Goal: Task Accomplishment & Management: Manage account settings

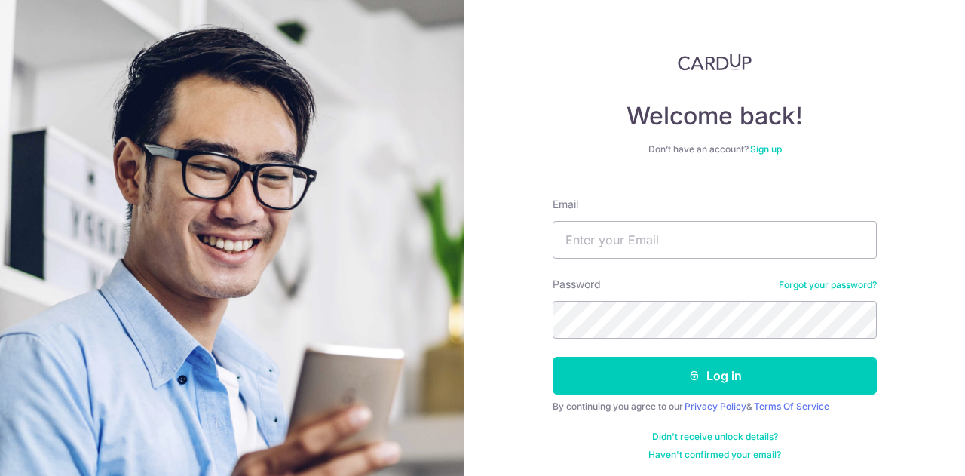
click at [728, 229] on input "Email" at bounding box center [714, 240] width 324 height 38
type input "[PERSON_NAME][EMAIL_ADDRESS][DOMAIN_NAME]"
click at [552, 356] on button "Log in" at bounding box center [714, 375] width 324 height 38
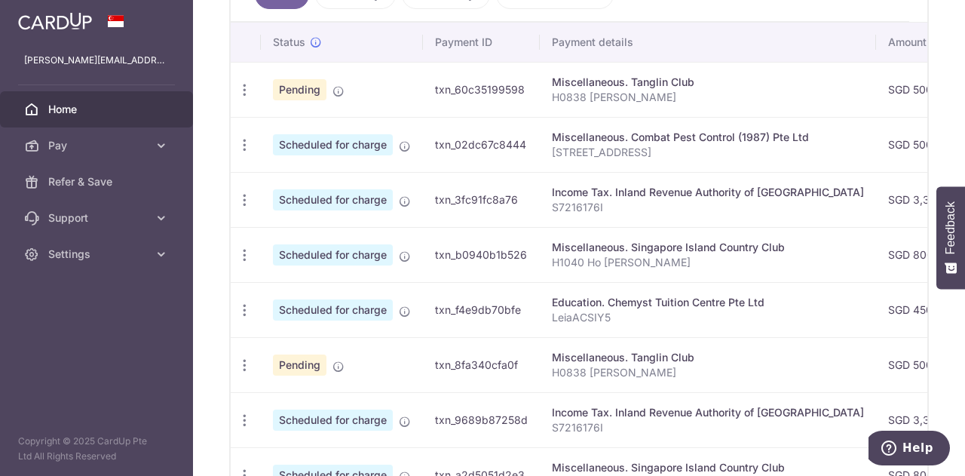
scroll to position [528, 0]
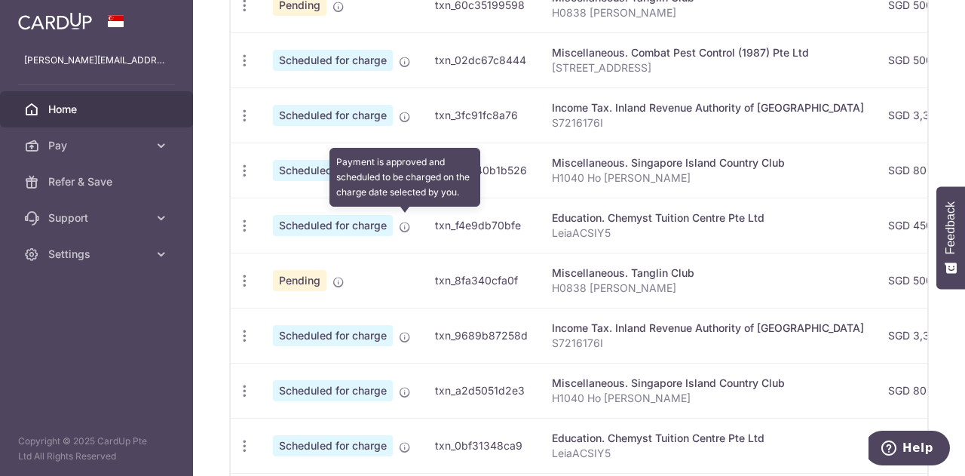
click at [402, 221] on icon at bounding box center [405, 227] width 12 height 12
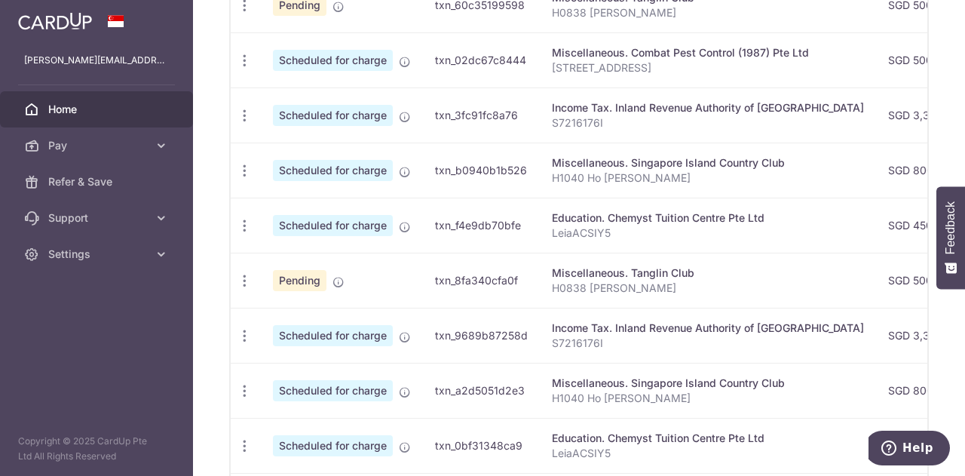
click at [375, 216] on span "Scheduled for charge" at bounding box center [333, 225] width 120 height 21
click at [240, 219] on icon "button" at bounding box center [245, 226] width 16 height 16
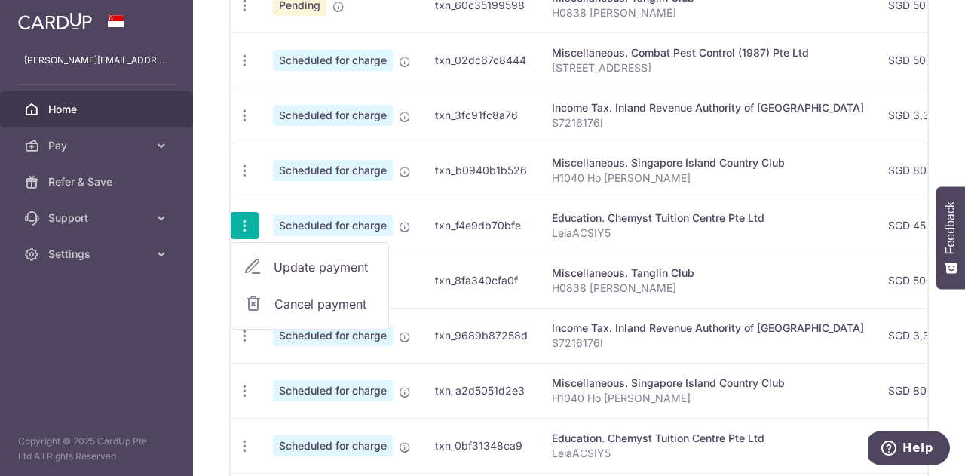
click at [294, 258] on span "Update payment" at bounding box center [325, 267] width 103 height 18
radio input "true"
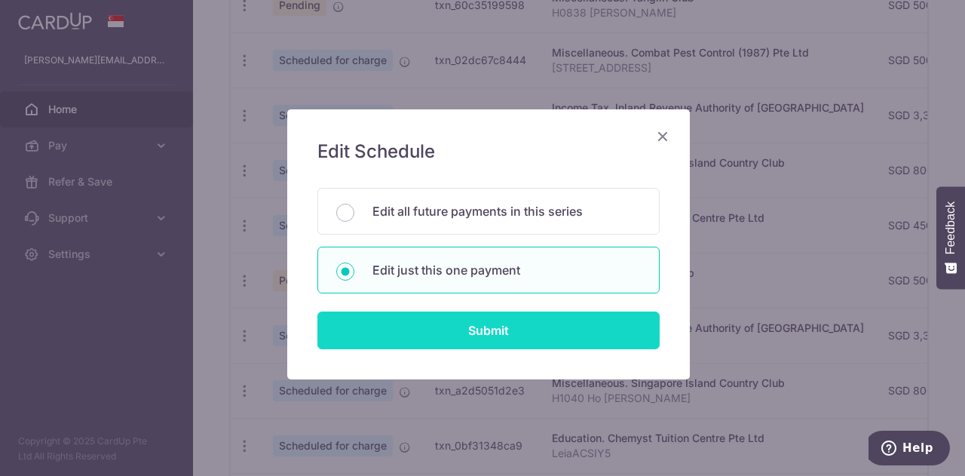
click at [375, 327] on input "Submit" at bounding box center [488, 330] width 342 height 38
radio input "true"
type input "450.00"
type input "30/10/2025"
type input "LeiaACSIY5"
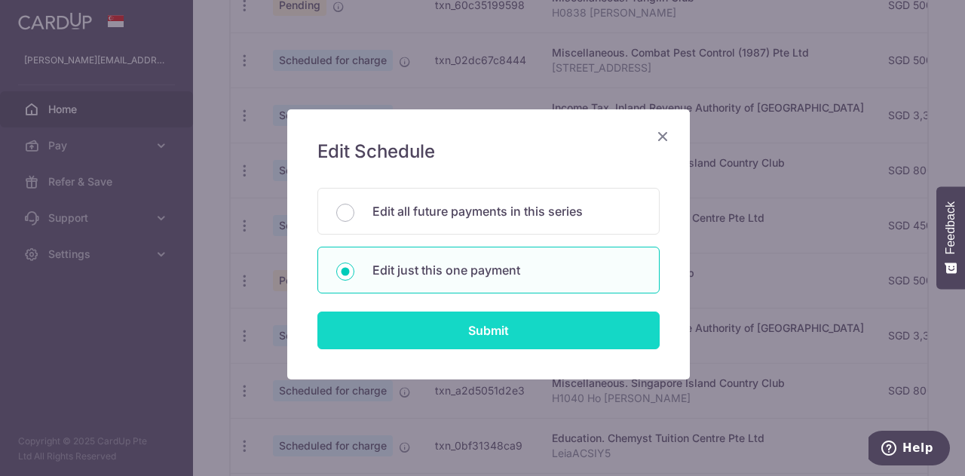
type input "REC185"
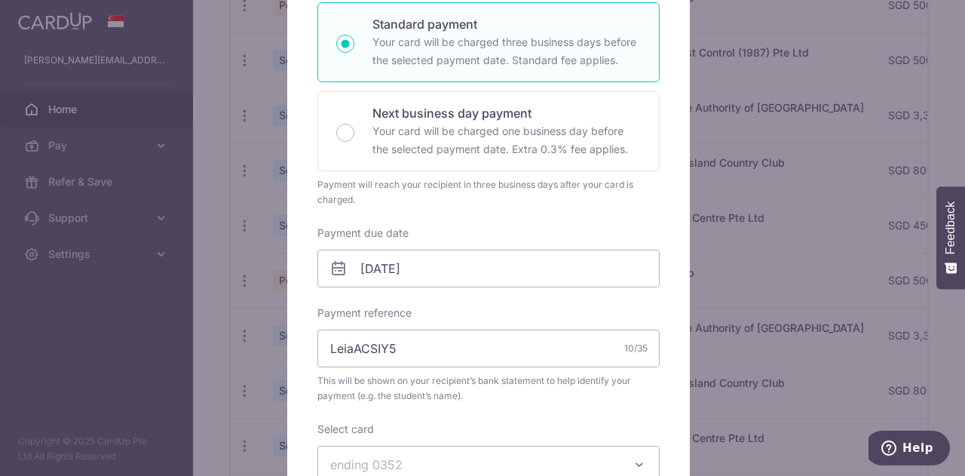
scroll to position [301, 0]
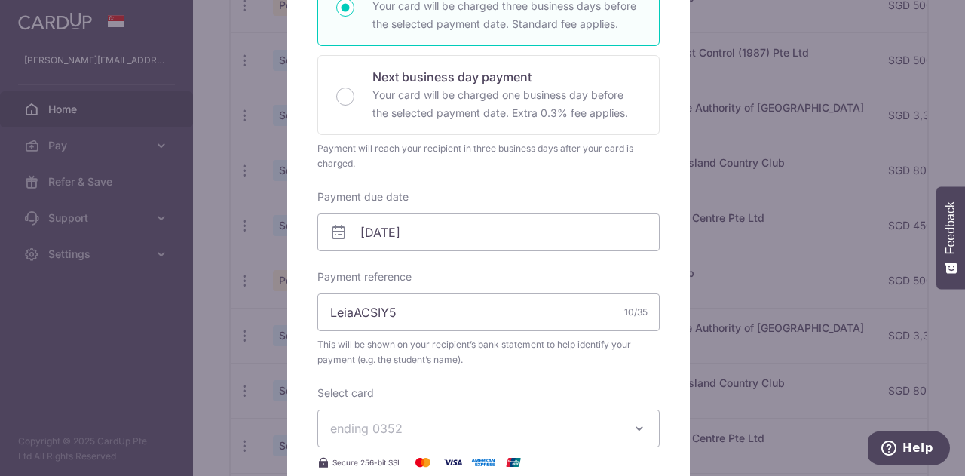
click at [760, 114] on div "Edit payment By clicking apply, you will make changes to all payments to Chemys…" at bounding box center [482, 238] width 965 height 476
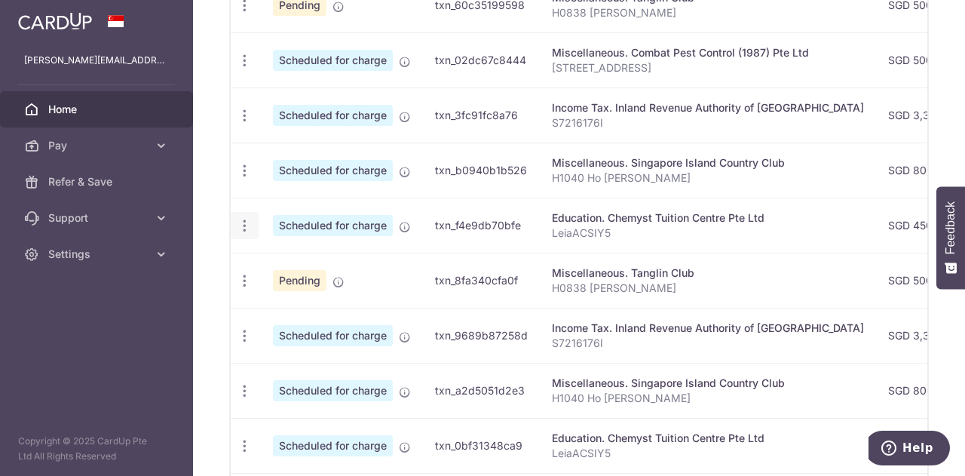
click at [244, 219] on icon "button" at bounding box center [245, 226] width 16 height 16
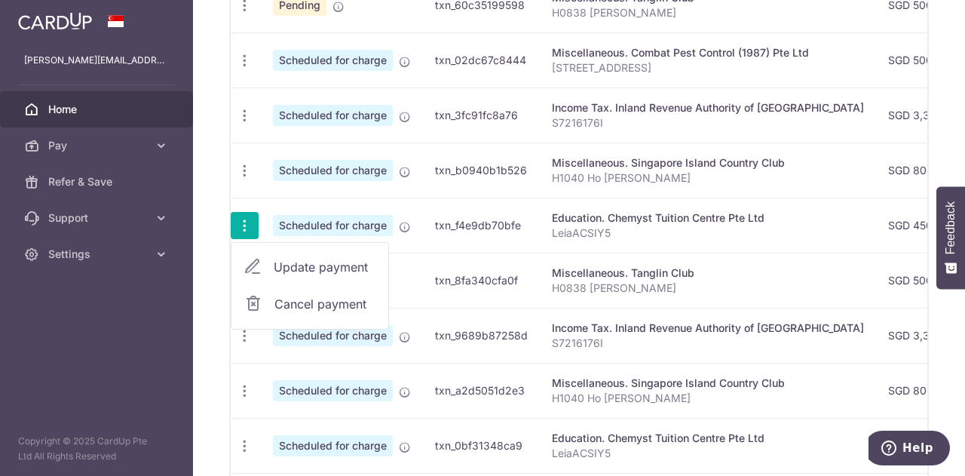
click at [294, 305] on span "Cancel payment" at bounding box center [324, 304] width 101 height 18
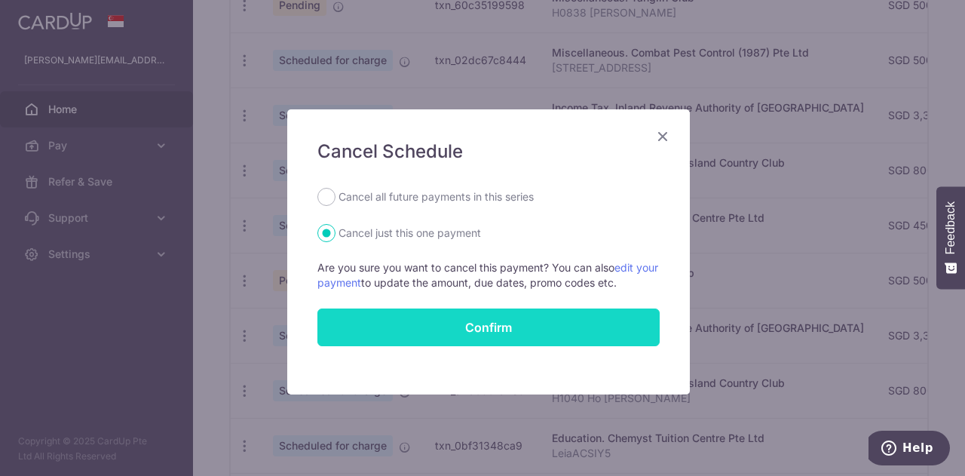
click at [417, 324] on button "Confirm" at bounding box center [488, 327] width 342 height 38
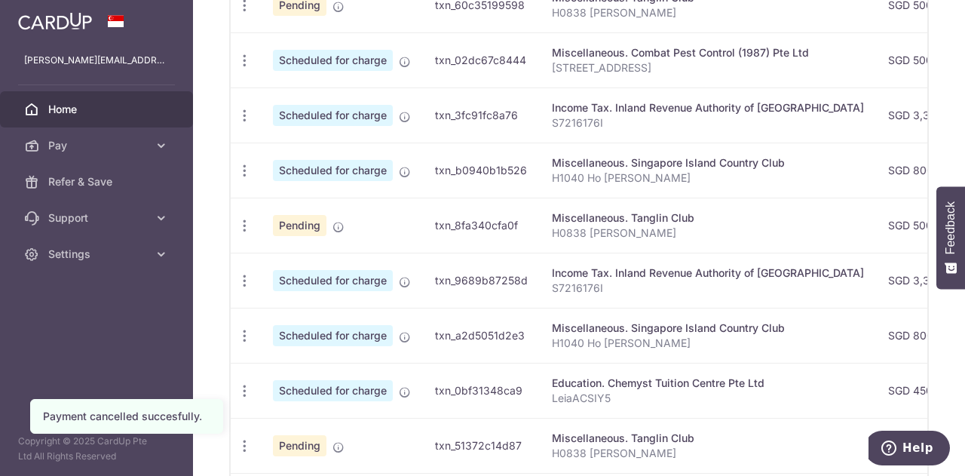
scroll to position [603, 0]
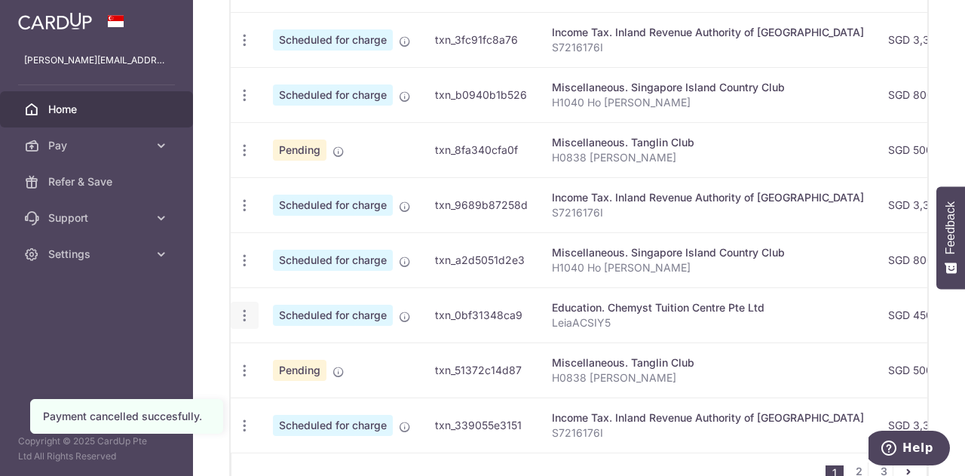
click at [241, 308] on icon "button" at bounding box center [245, 316] width 16 height 16
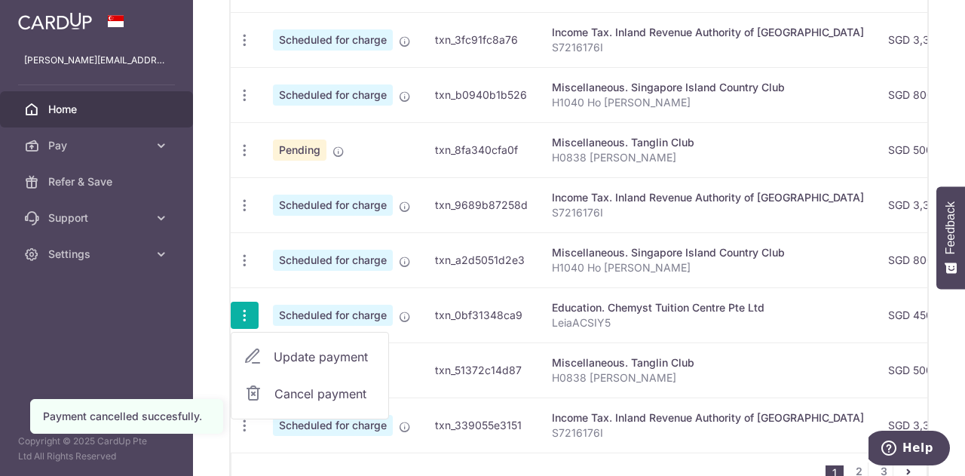
click at [286, 347] on span "Update payment" at bounding box center [325, 356] width 103 height 18
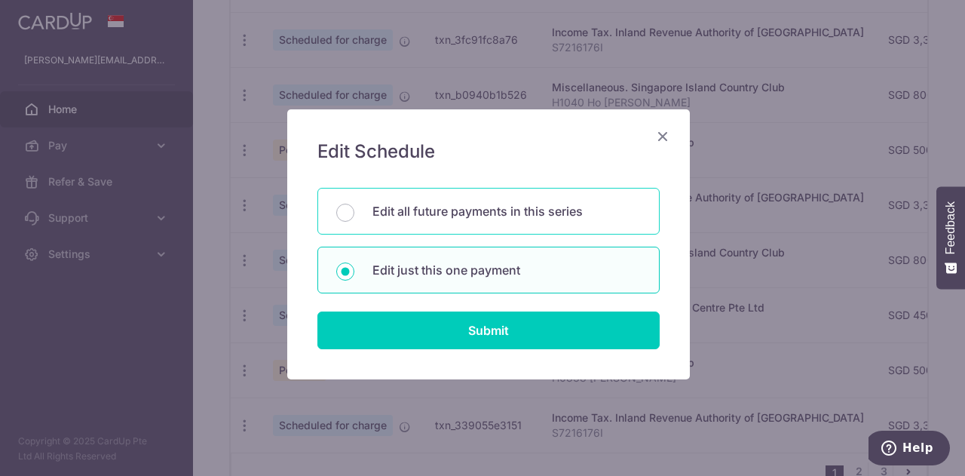
click at [357, 209] on div "Edit all future payments in this series" at bounding box center [488, 211] width 342 height 47
radio input "true"
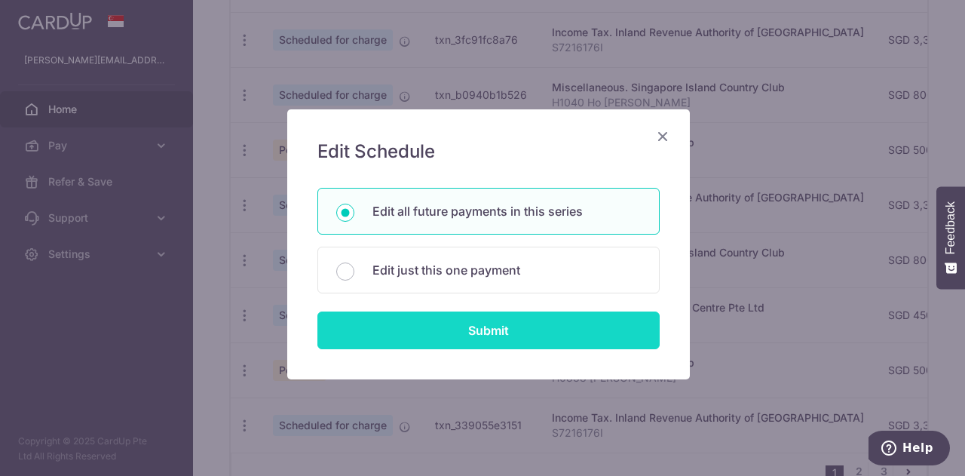
click at [457, 334] on input "Submit" at bounding box center [488, 330] width 342 height 38
radio input "true"
type input "450.00"
type input "LeiaACSIY5"
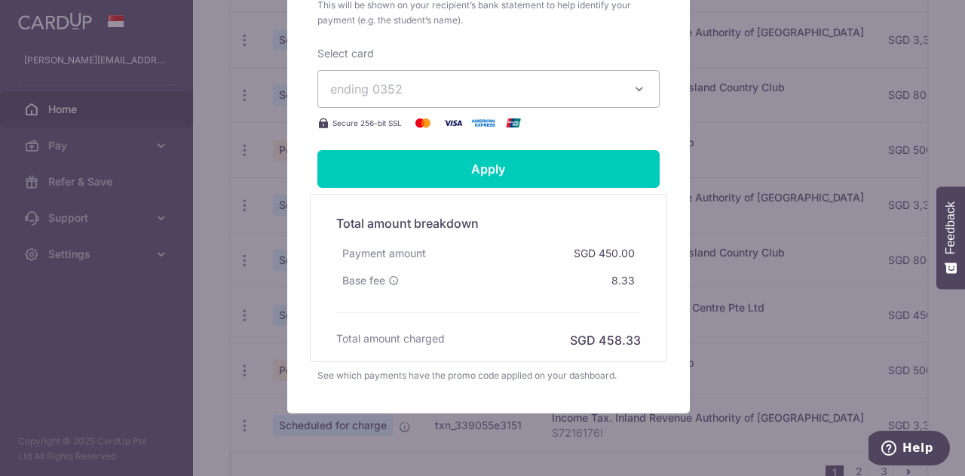
scroll to position [667, 0]
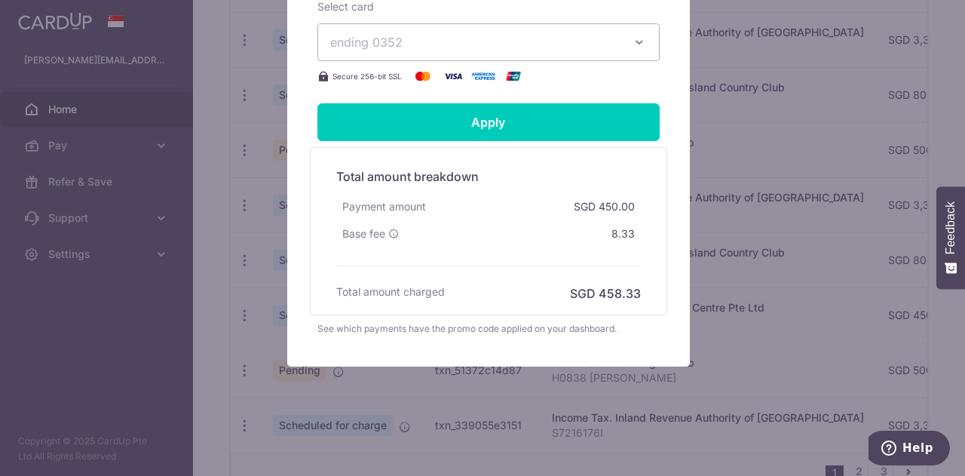
click at [786, 325] on div "Edit payment By clicking apply, you will make changes to all 12 payments to Che…" at bounding box center [482, 238] width 965 height 476
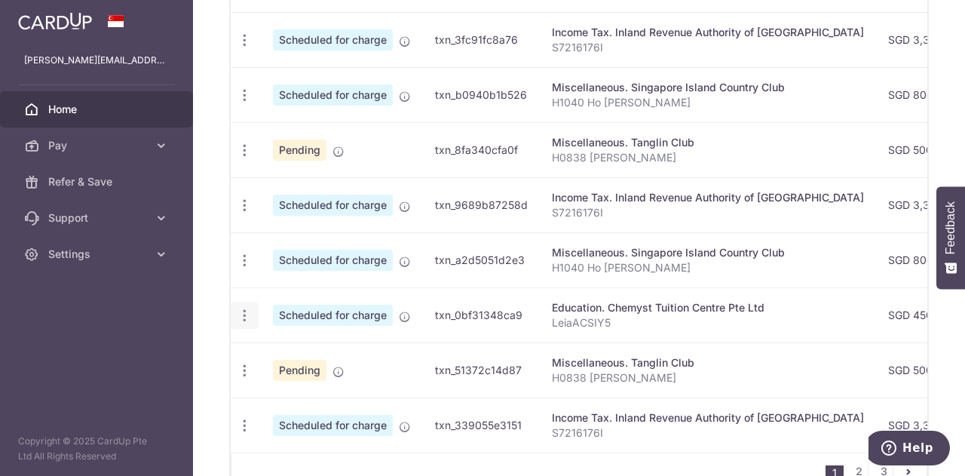
click at [243, 308] on icon "button" at bounding box center [245, 316] width 16 height 16
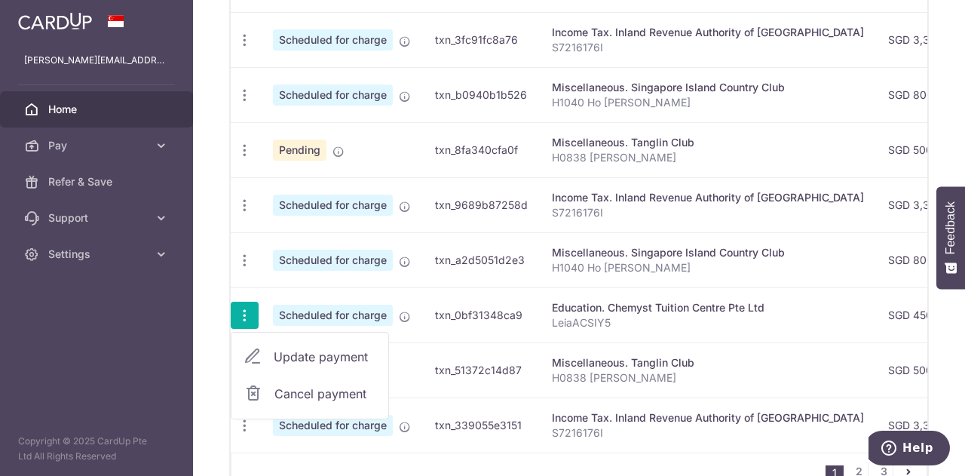
click at [295, 347] on span "Update payment" at bounding box center [325, 356] width 103 height 18
radio input "true"
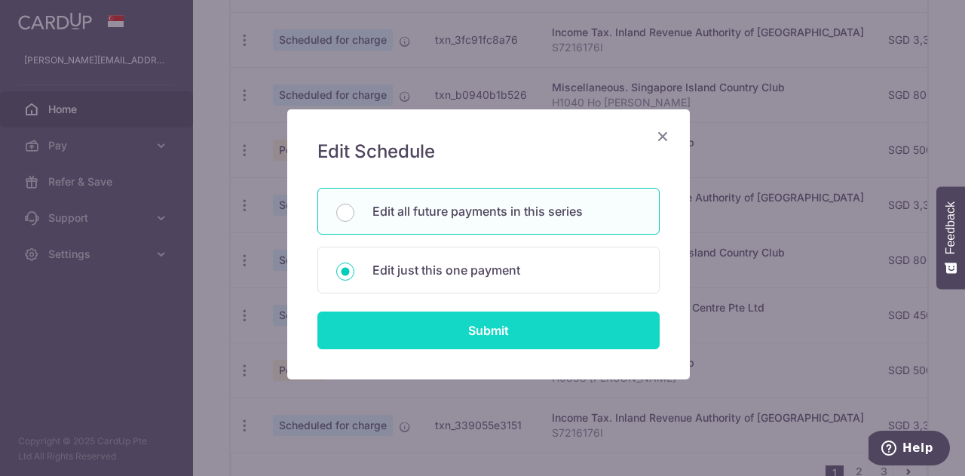
click at [442, 322] on input "Submit" at bounding box center [488, 330] width 342 height 38
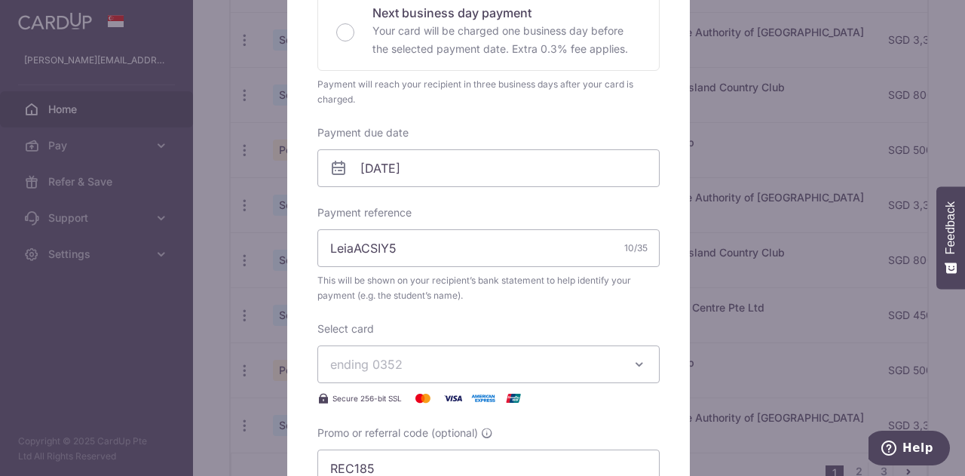
scroll to position [452, 0]
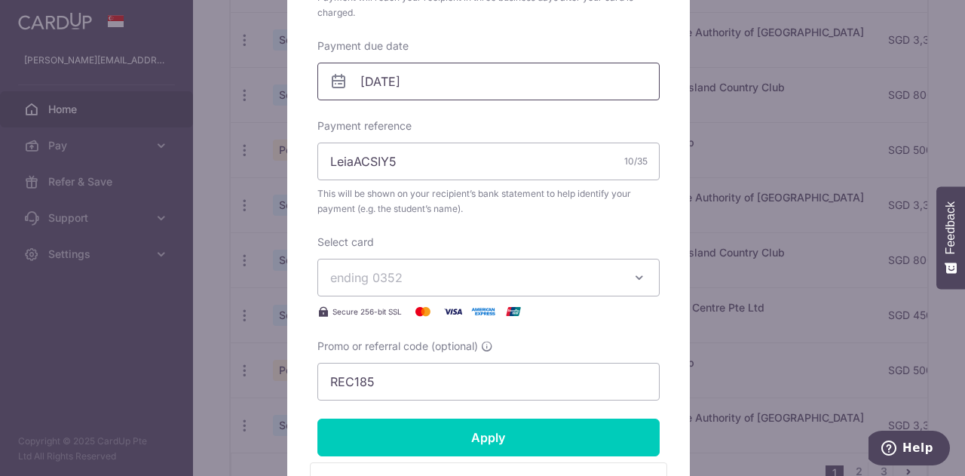
click at [437, 79] on input "30/11/2025" at bounding box center [488, 82] width 342 height 38
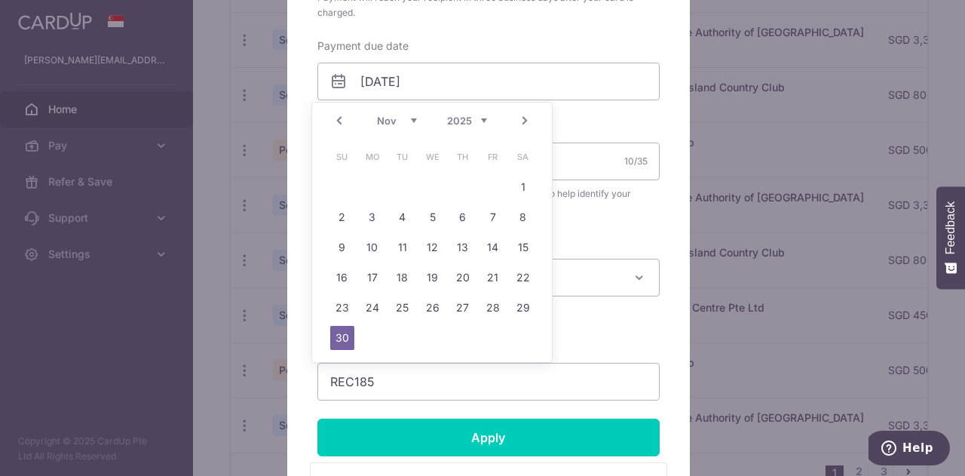
click at [523, 121] on link "Next" at bounding box center [525, 121] width 18 height 18
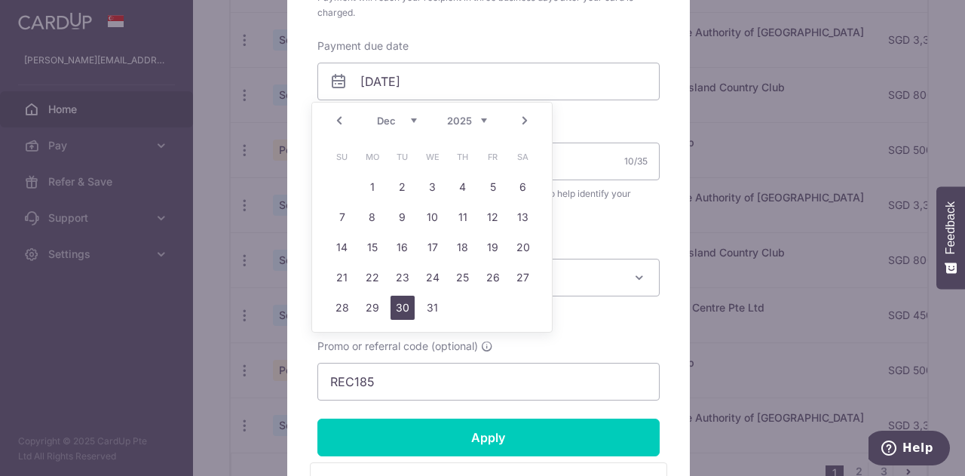
click at [399, 301] on link "30" at bounding box center [402, 307] width 24 height 24
type input "[DATE]"
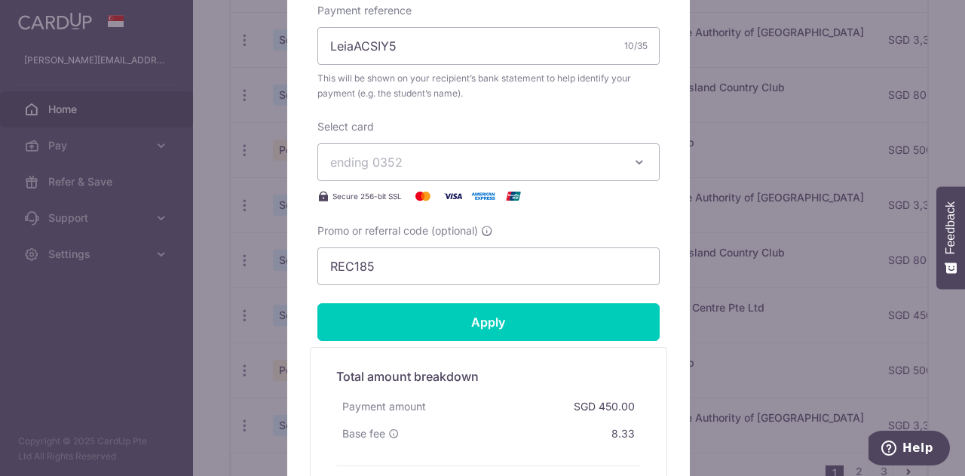
scroll to position [603, 0]
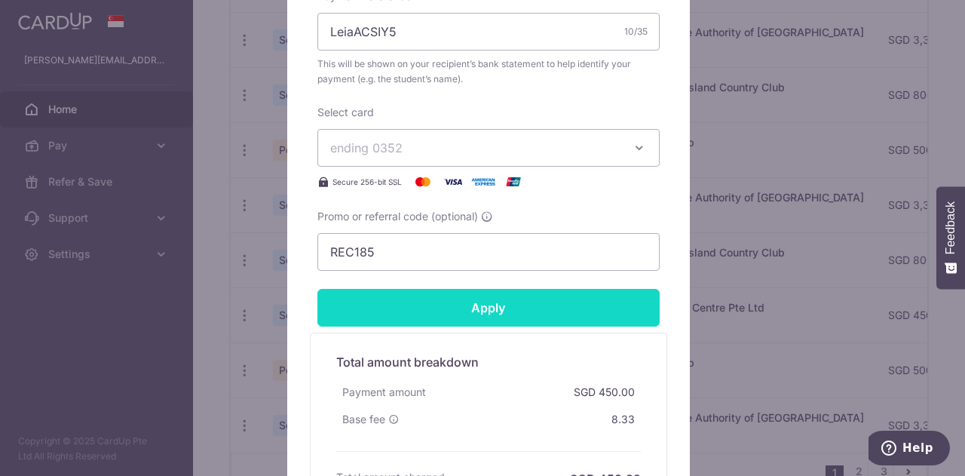
click at [479, 308] on input "Apply" at bounding box center [488, 308] width 342 height 38
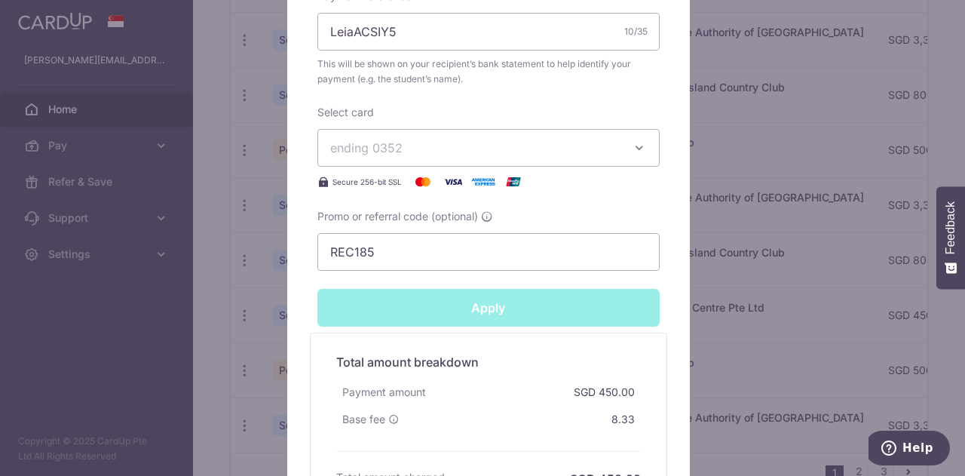
type input "Successfully Applied"
click at [728, 328] on div "Edit payment By clicking apply, you will make changes to all 12 payments to Che…" at bounding box center [482, 238] width 965 height 476
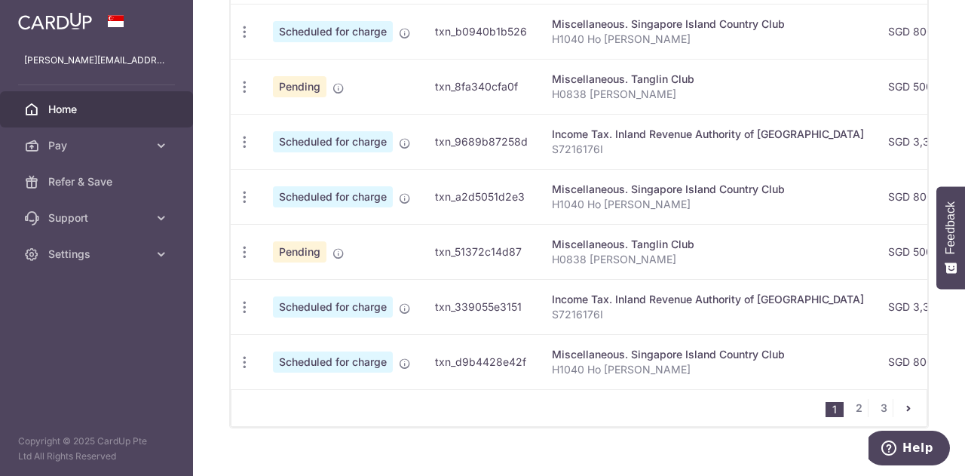
scroll to position [690, 0]
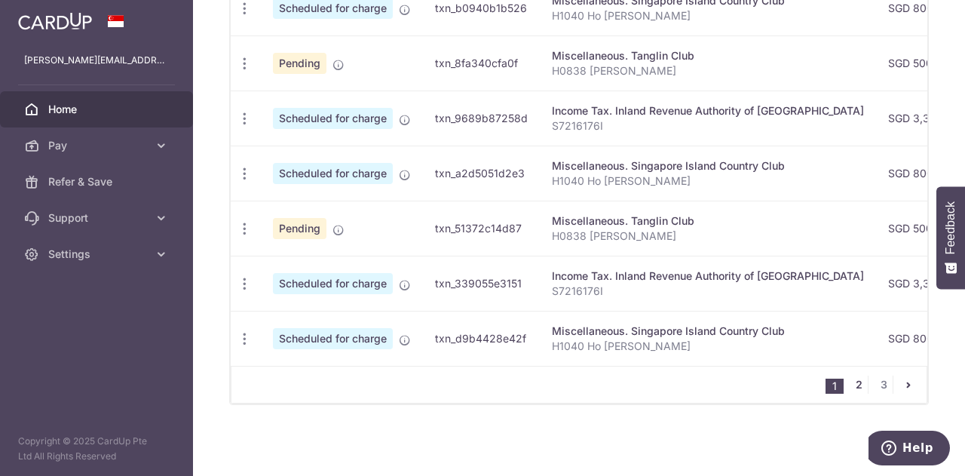
click at [852, 378] on link "2" at bounding box center [858, 384] width 18 height 18
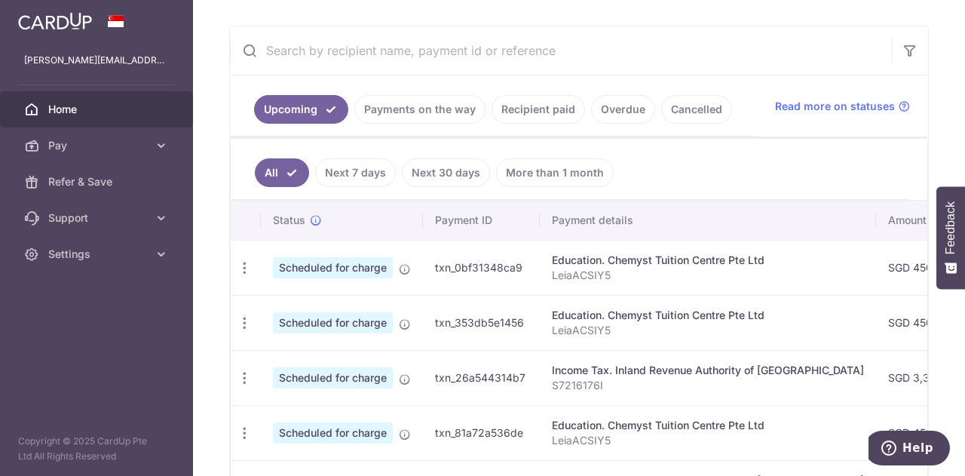
scroll to position [341, 0]
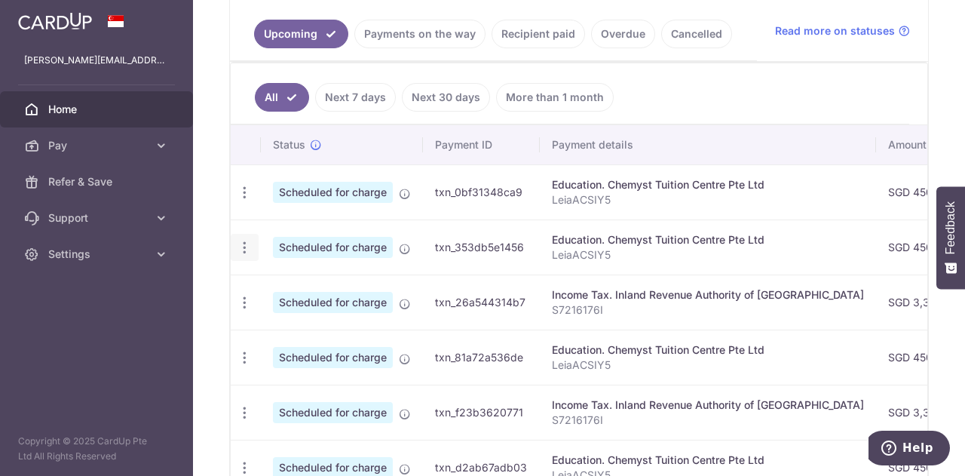
click at [244, 240] on icon "button" at bounding box center [245, 248] width 16 height 16
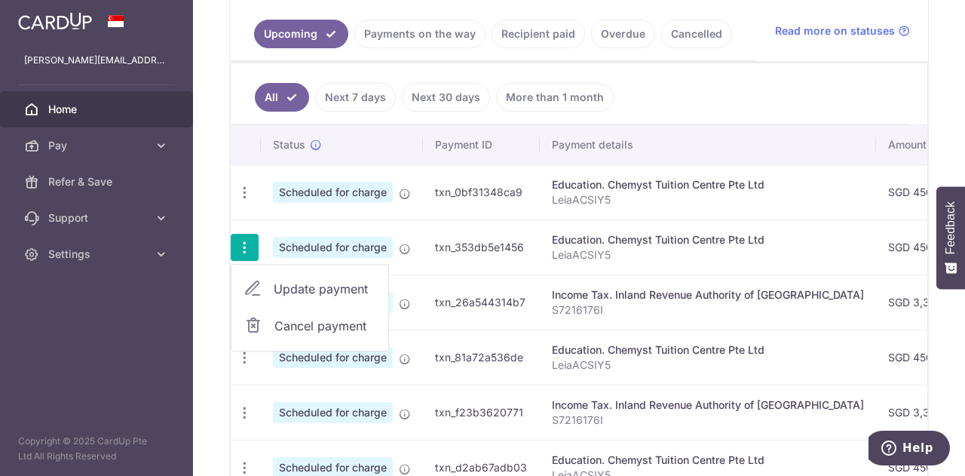
click at [309, 284] on span "Update payment" at bounding box center [325, 289] width 103 height 18
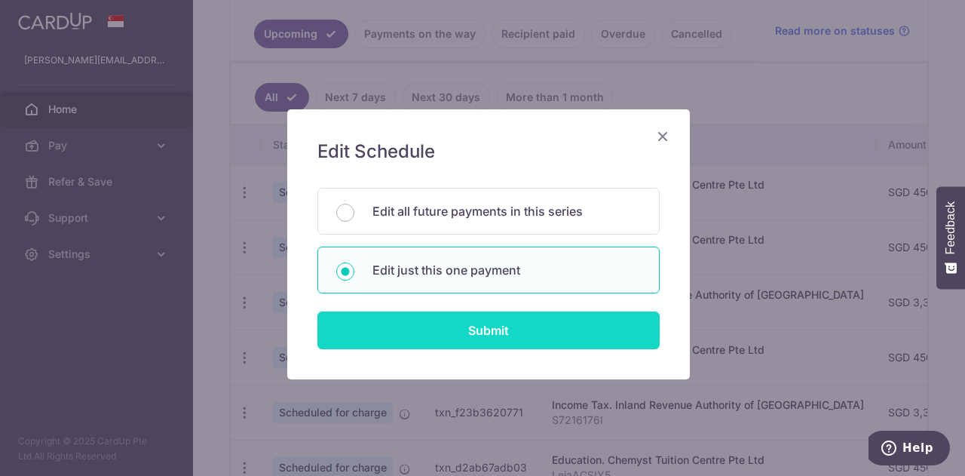
click at [421, 320] on input "Submit" at bounding box center [488, 330] width 342 height 38
radio input "true"
type input "450.00"
type input "[DATE]"
type input "LeiaACSIY5"
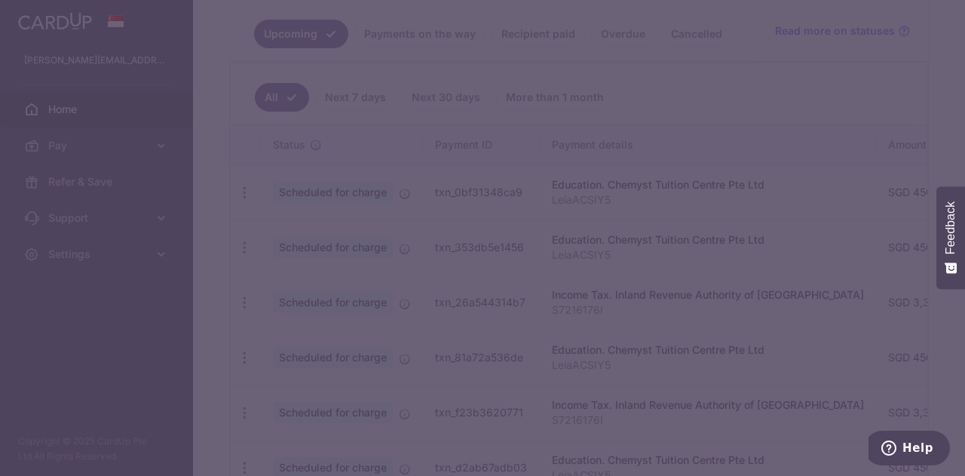
type input "REC185"
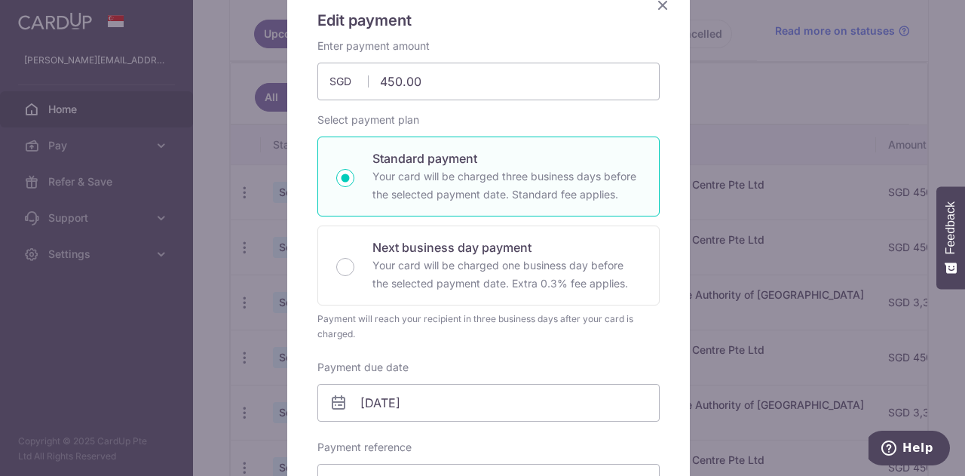
scroll to position [301, 0]
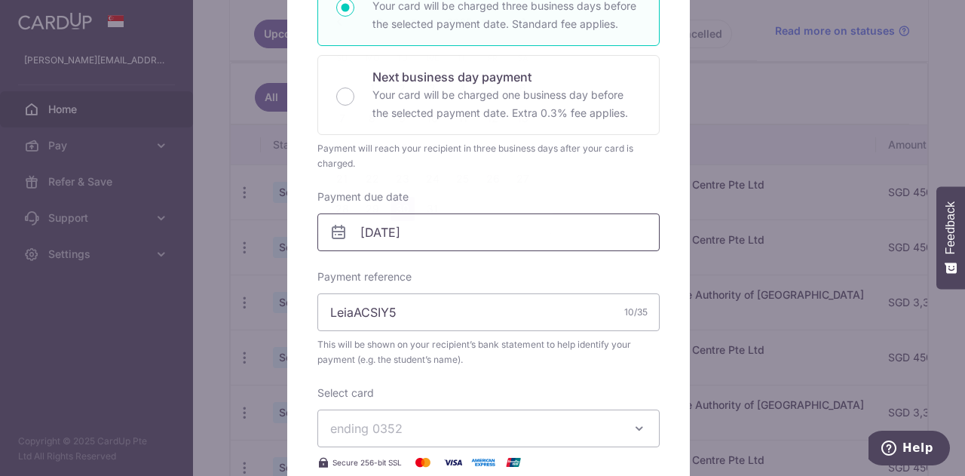
click at [442, 236] on input "[DATE]" at bounding box center [488, 232] width 342 height 38
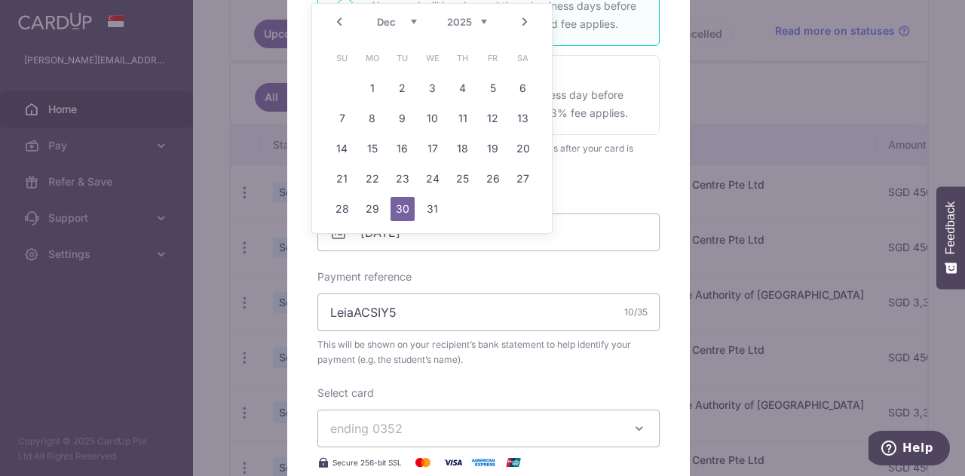
click at [529, 20] on link "Next" at bounding box center [525, 22] width 18 height 18
click at [523, 216] on link "31" at bounding box center [523, 209] width 24 height 24
type input "[DATE]"
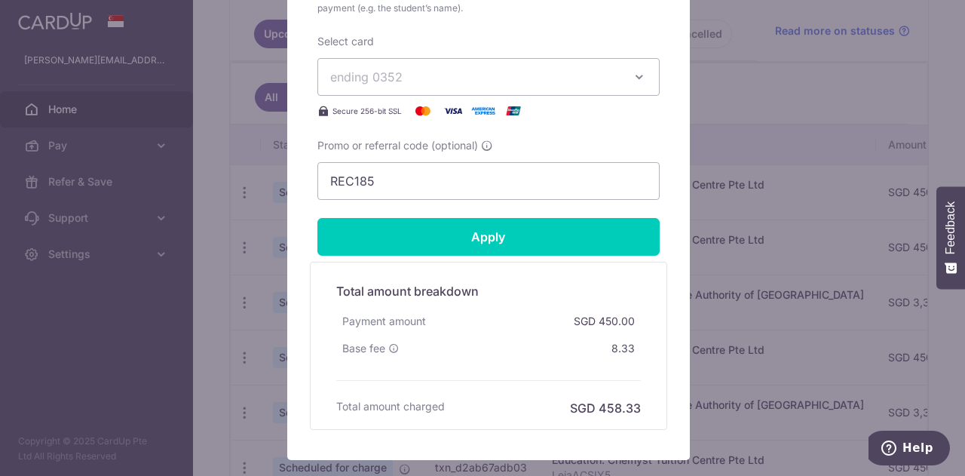
scroll to position [678, 0]
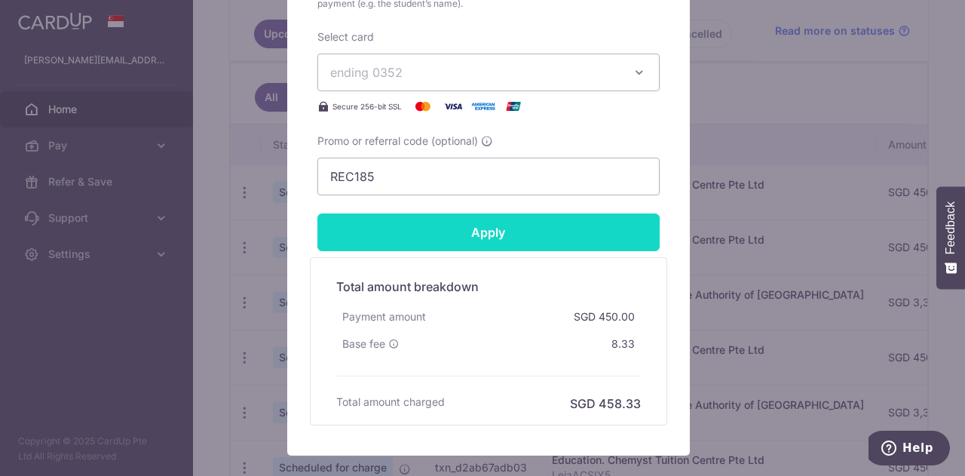
click at [503, 225] on input "Apply" at bounding box center [488, 232] width 342 height 38
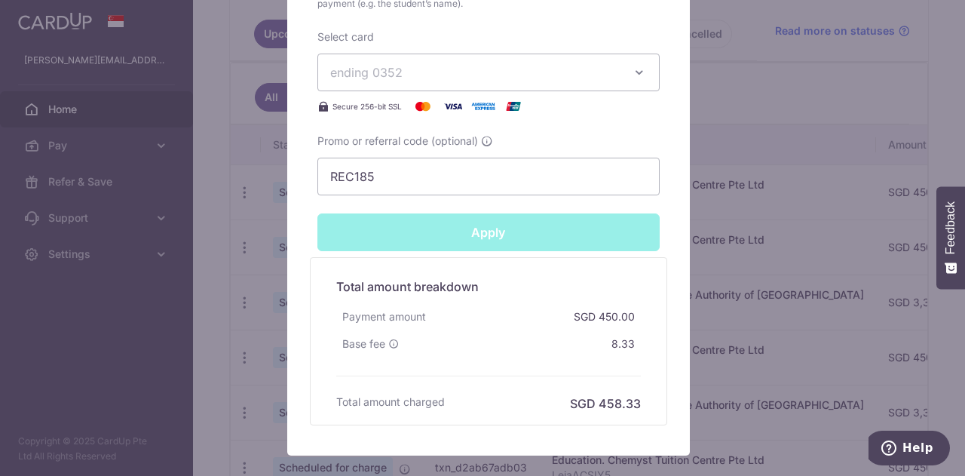
type input "Successfully Applied"
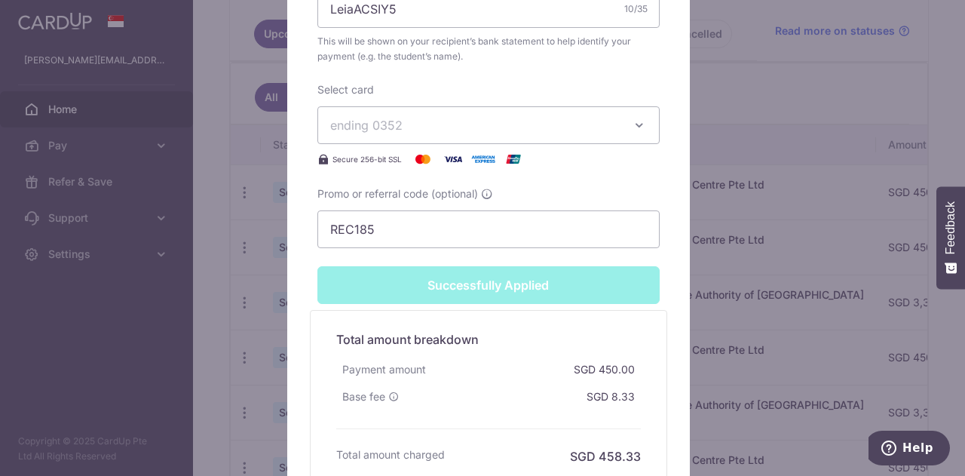
scroll to position [730, 0]
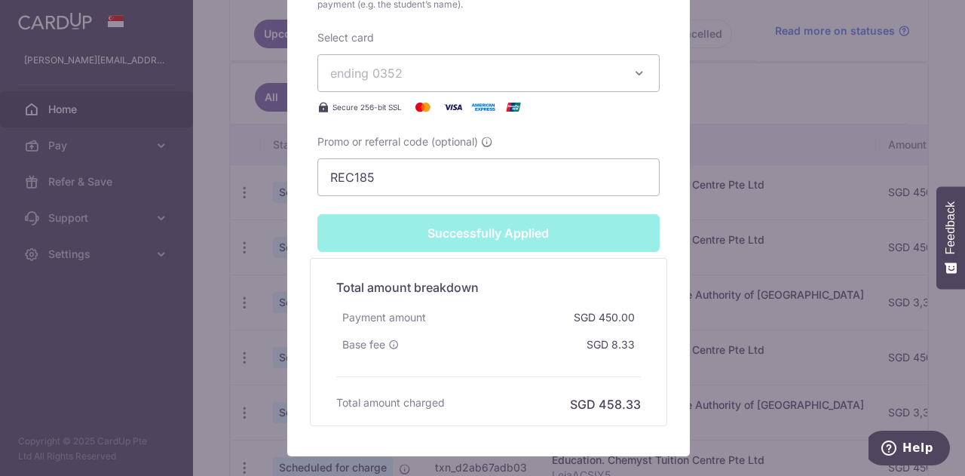
click at [733, 106] on div "Edit payment By clicking apply, you will make changes to all payments to Chemys…" at bounding box center [482, 238] width 965 height 476
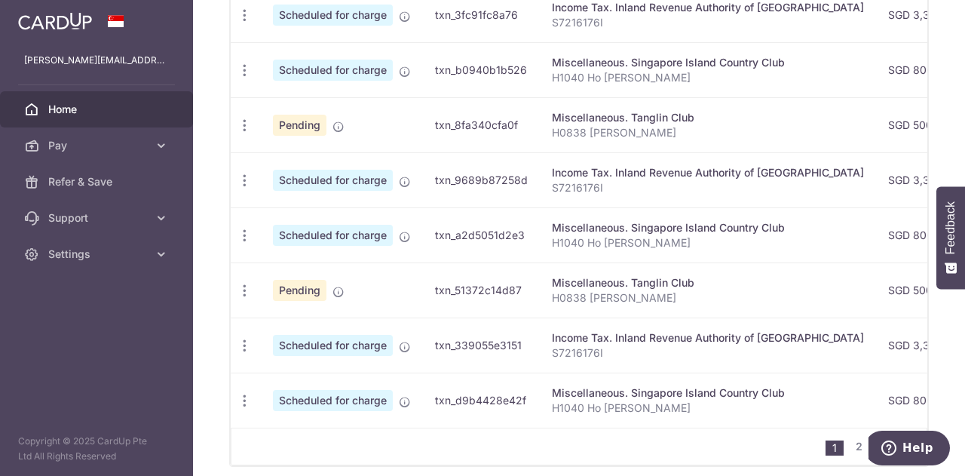
scroll to position [690, 0]
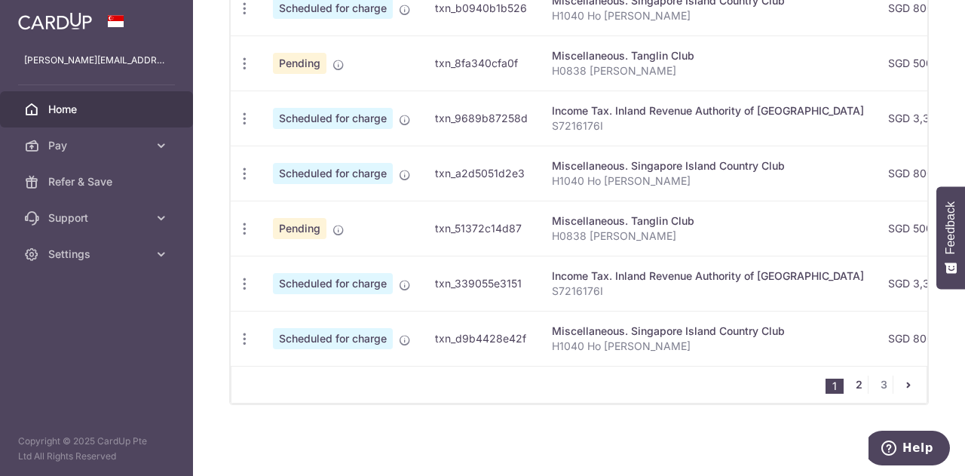
click at [849, 382] on link "2" at bounding box center [858, 384] width 18 height 18
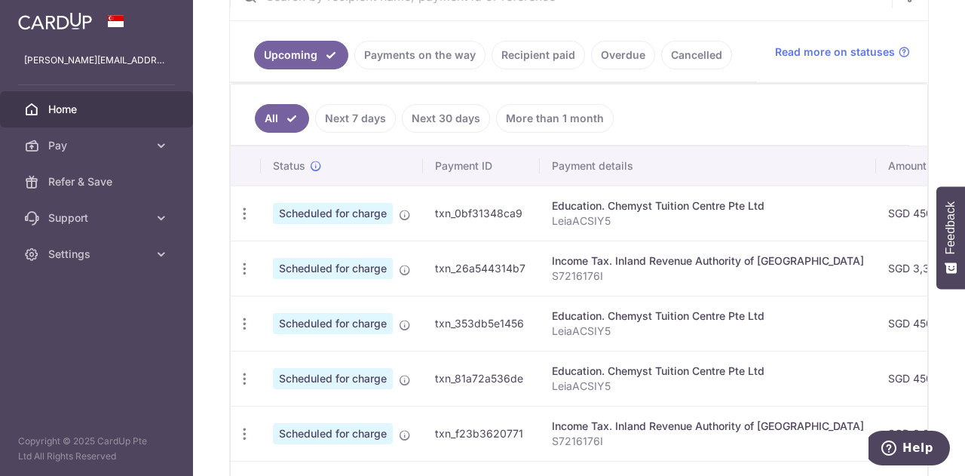
scroll to position [341, 0]
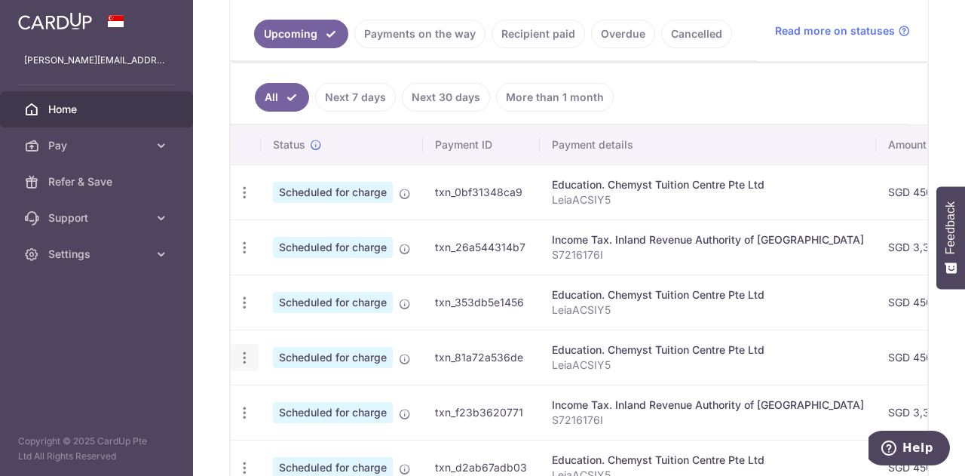
click at [244, 353] on icon "button" at bounding box center [245, 358] width 16 height 16
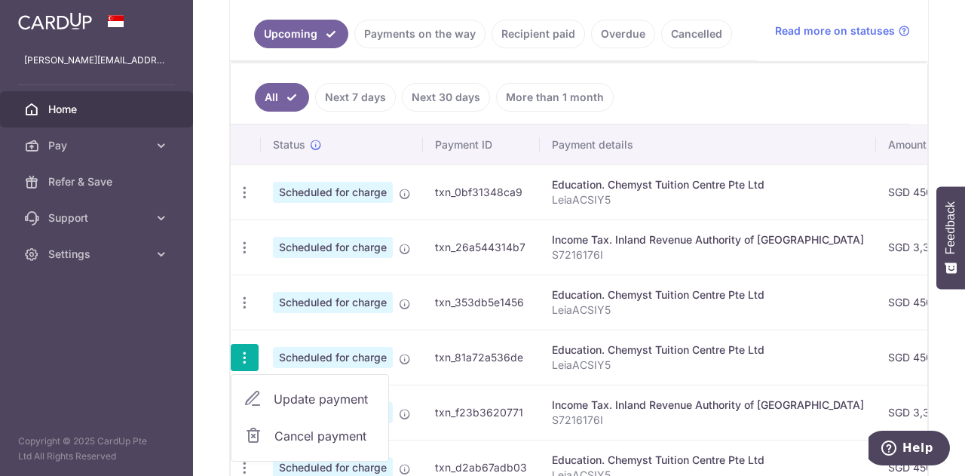
click at [312, 393] on span "Update payment" at bounding box center [325, 399] width 103 height 18
radio input "true"
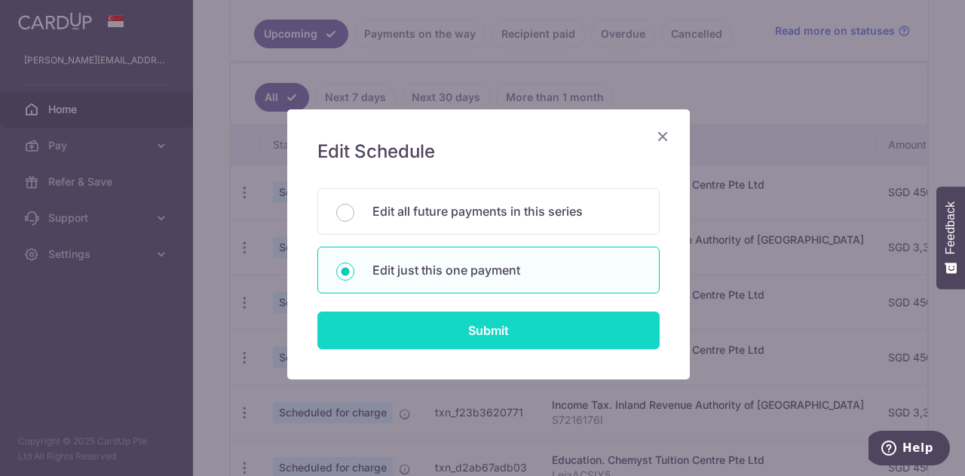
click at [449, 329] on input "Submit" at bounding box center [488, 330] width 342 height 38
radio input "true"
type input "450.00"
type input "[DATE]"
type input "LeiaACSIY5"
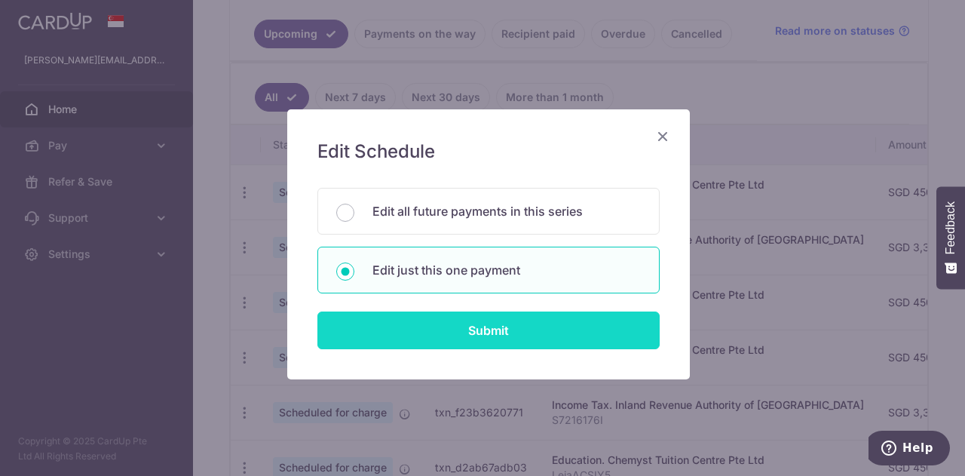
type input "REC185"
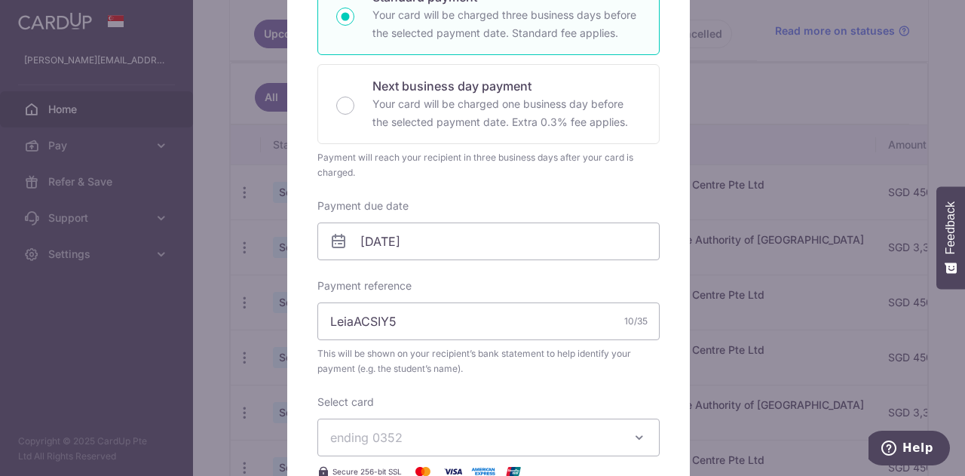
scroll to position [301, 0]
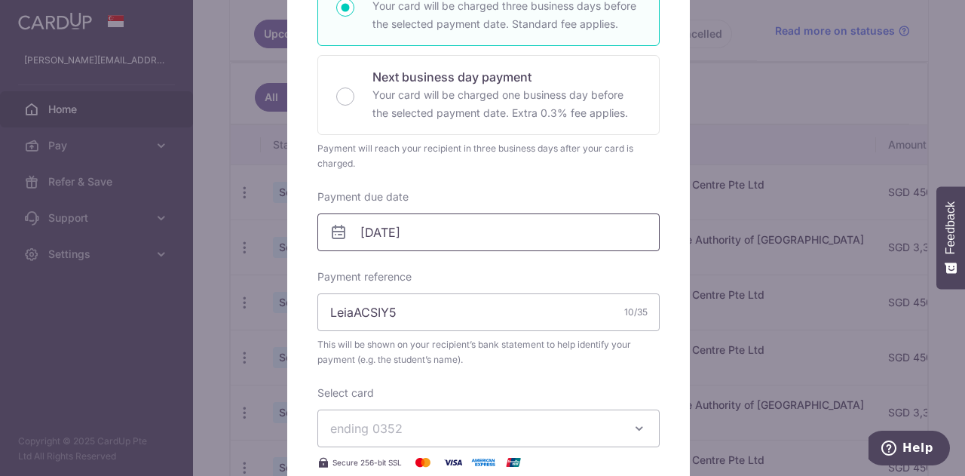
click at [500, 237] on input "[DATE]" at bounding box center [488, 232] width 342 height 38
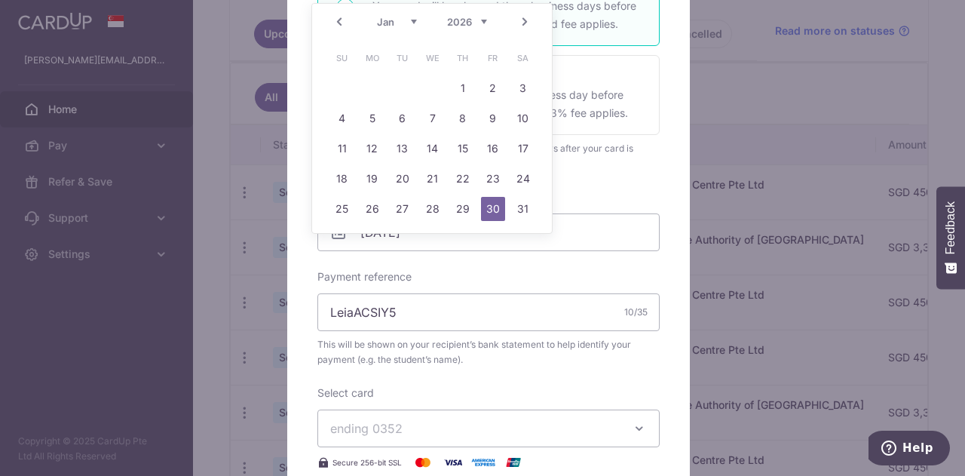
click at [526, 21] on link "Next" at bounding box center [525, 22] width 18 height 18
click at [528, 176] on link "28" at bounding box center [523, 179] width 24 height 24
type input "[DATE]"
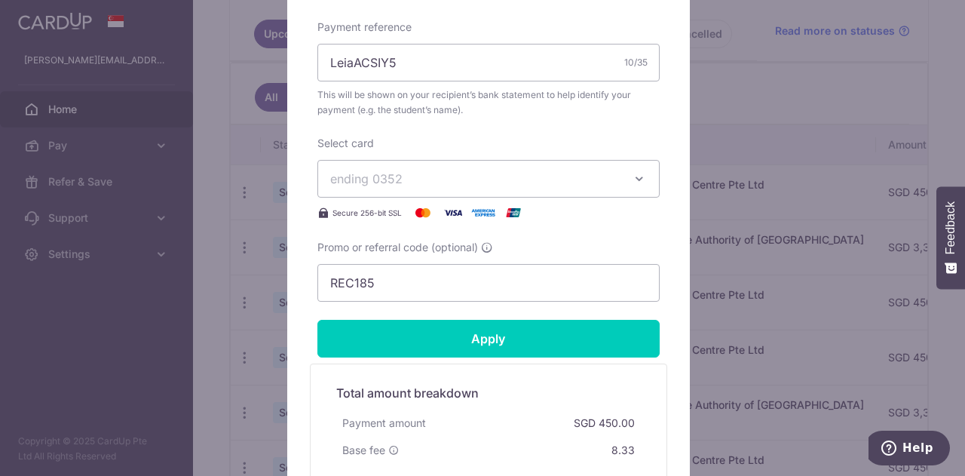
scroll to position [528, 0]
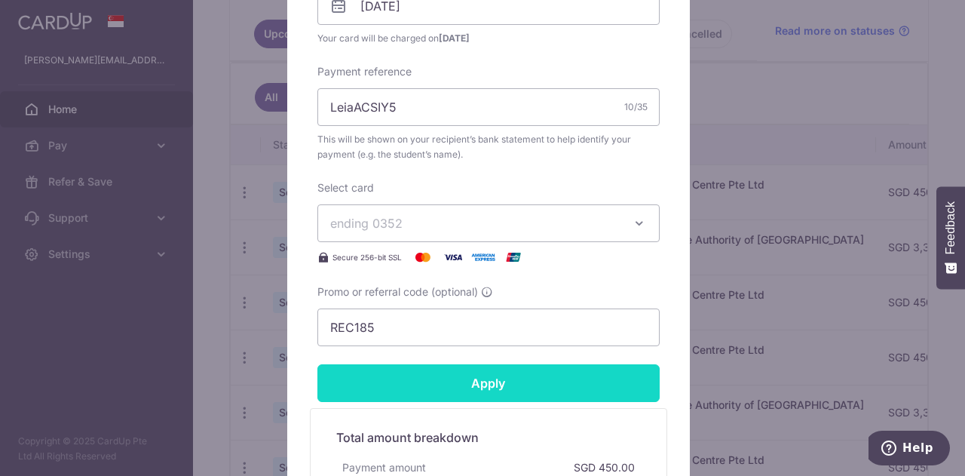
click at [576, 369] on input "Apply" at bounding box center [488, 383] width 342 height 38
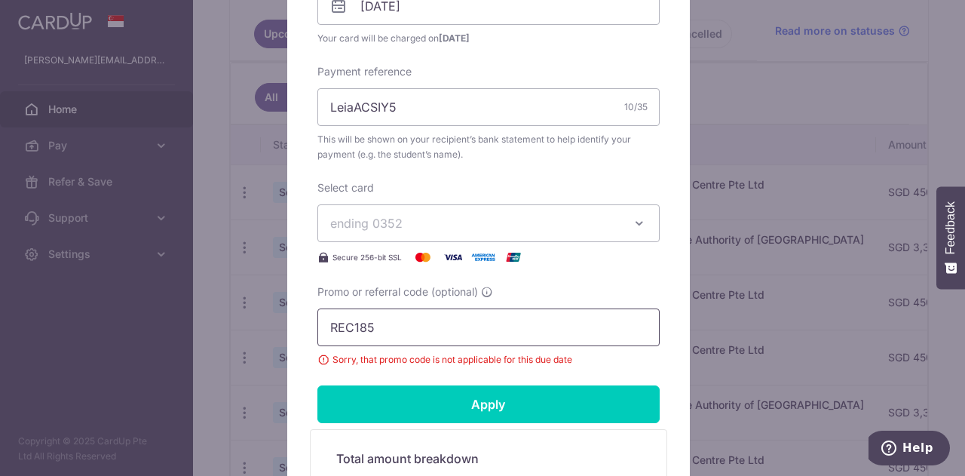
click at [534, 334] on input "REC185" at bounding box center [488, 327] width 342 height 38
click at [534, 335] on input "REC185" at bounding box center [488, 327] width 342 height 38
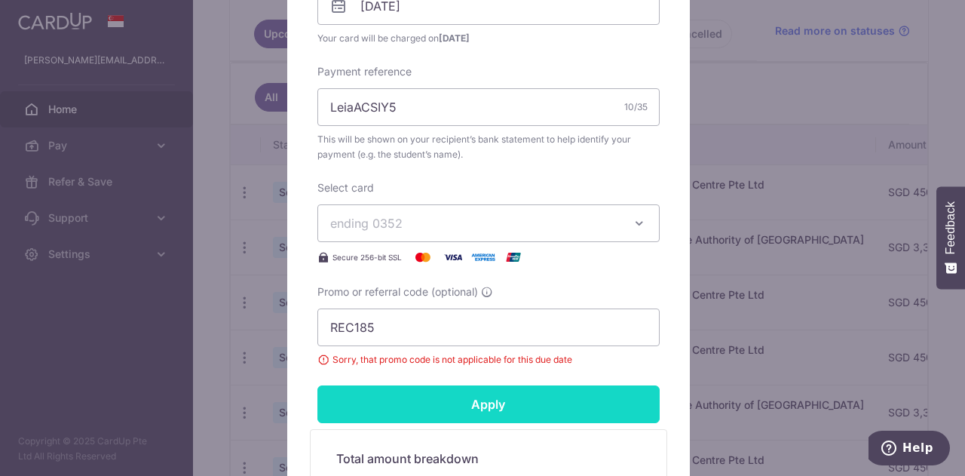
click at [534, 396] on input "Apply" at bounding box center [488, 404] width 342 height 38
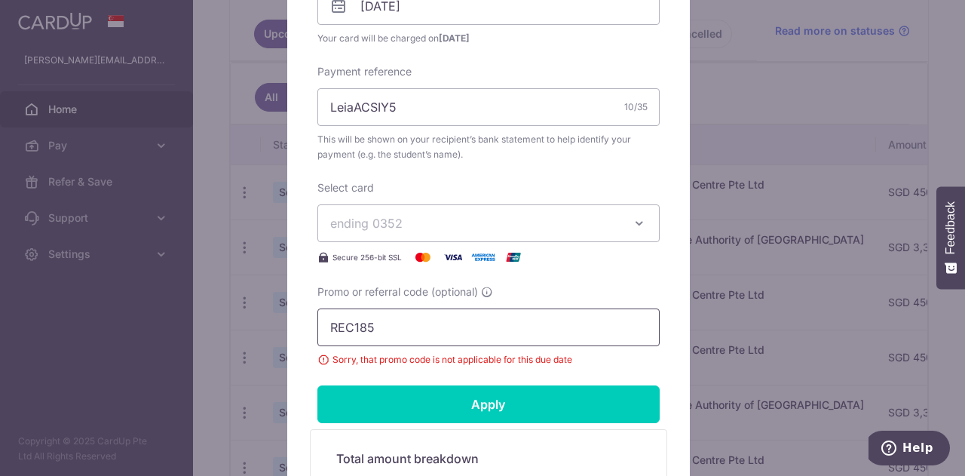
click at [476, 326] on input "REC185" at bounding box center [488, 327] width 342 height 38
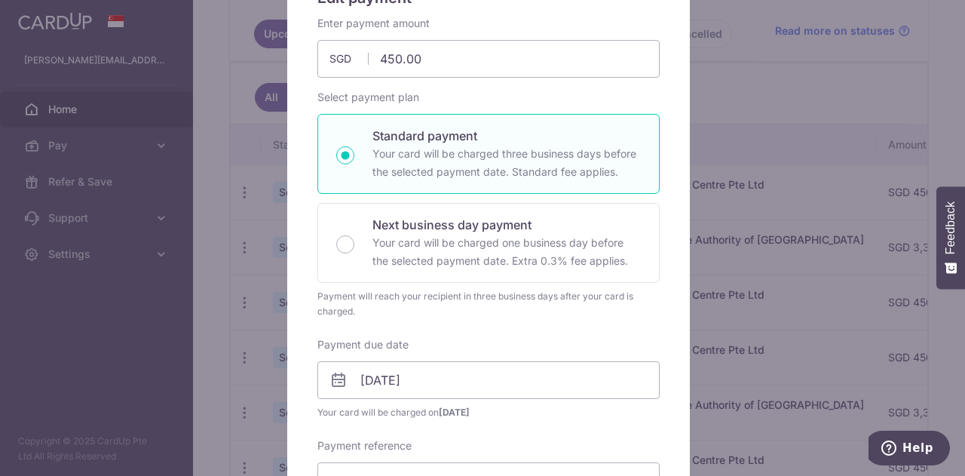
scroll to position [0, 0]
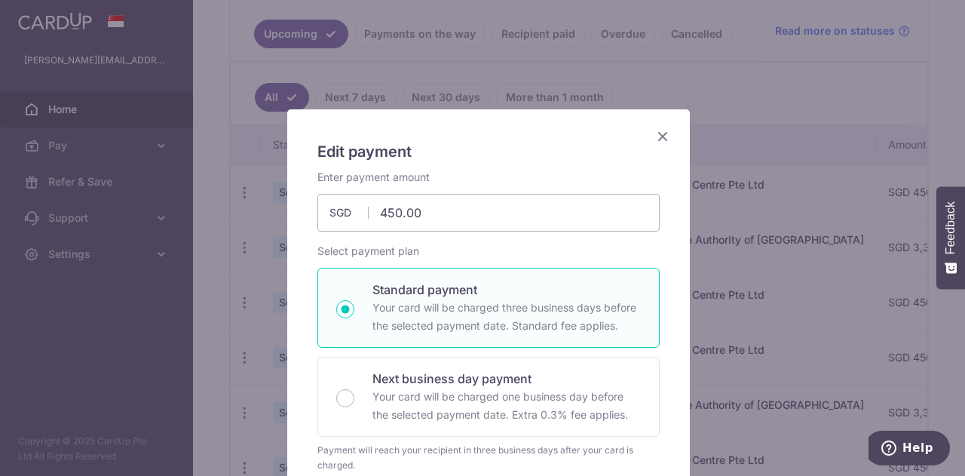
click at [656, 141] on icon "Close" at bounding box center [662, 136] width 18 height 19
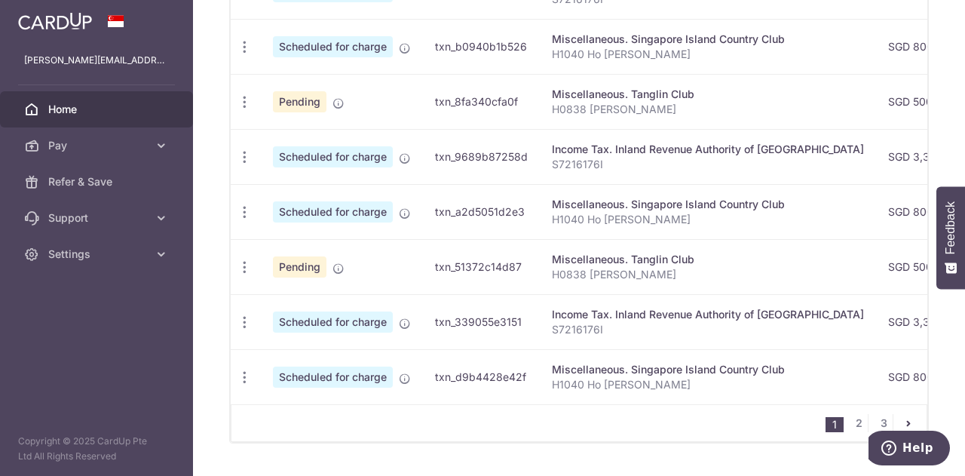
scroll to position [690, 0]
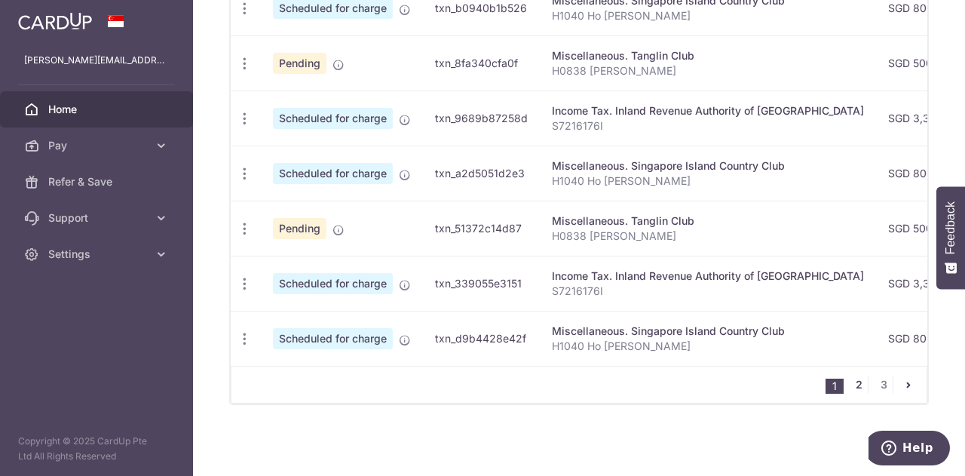
click at [850, 385] on link "2" at bounding box center [858, 384] width 18 height 18
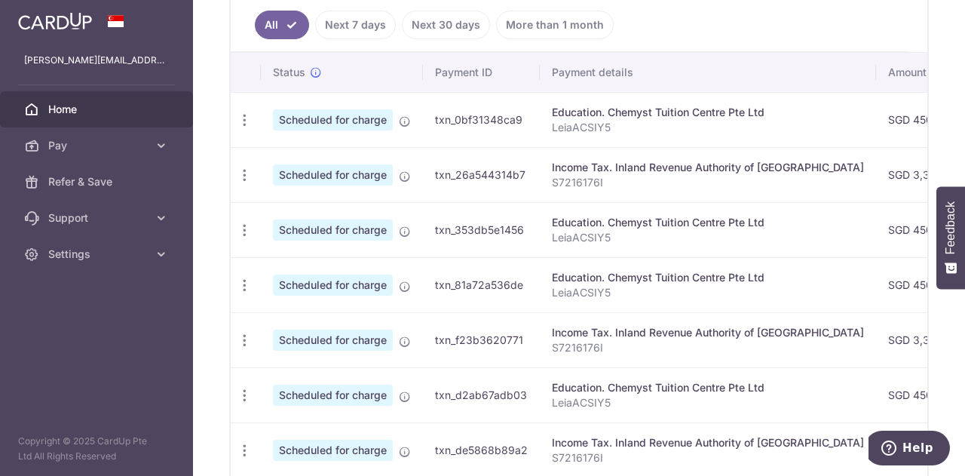
scroll to position [416, 0]
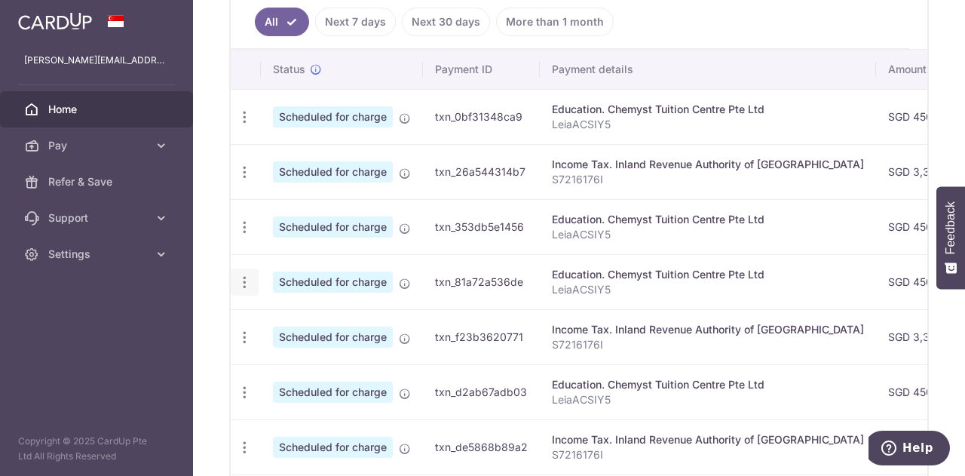
click at [243, 274] on icon "button" at bounding box center [245, 282] width 16 height 16
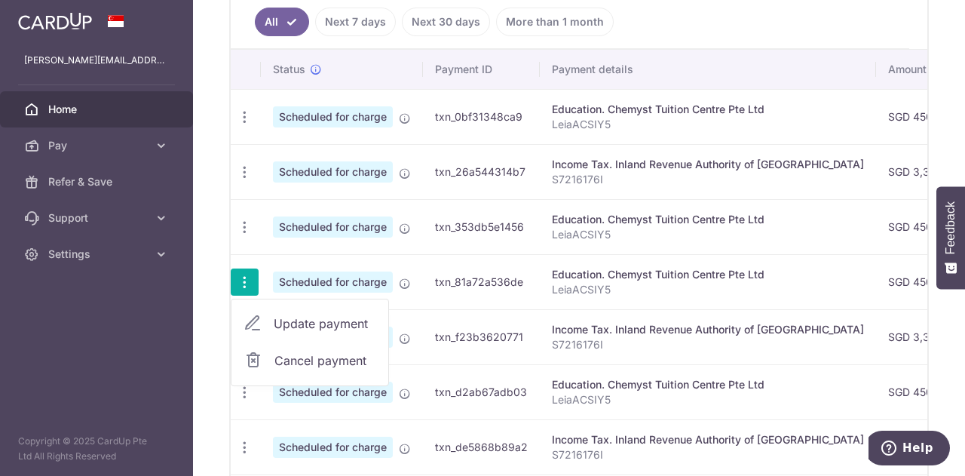
click at [285, 314] on span "Update payment" at bounding box center [325, 323] width 103 height 18
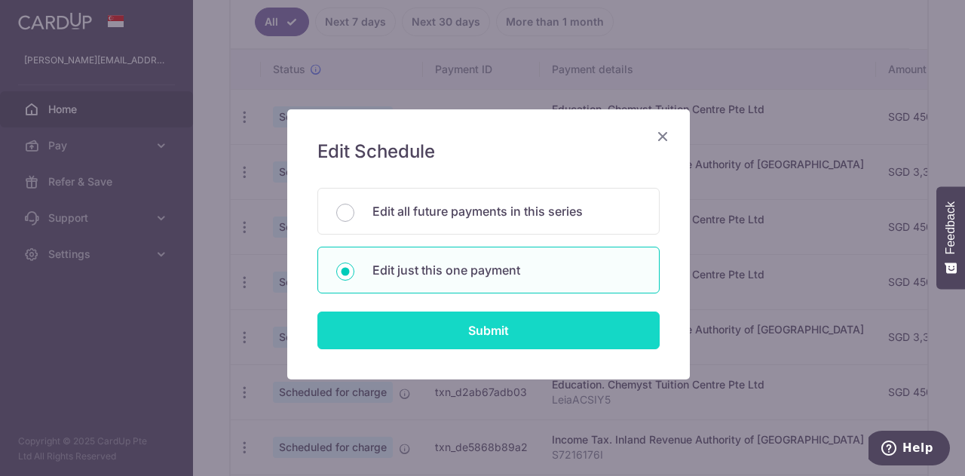
click at [454, 326] on input "Submit" at bounding box center [488, 330] width 342 height 38
radio input "true"
type input "450.00"
type input "[DATE]"
type input "LeiaACSIY5"
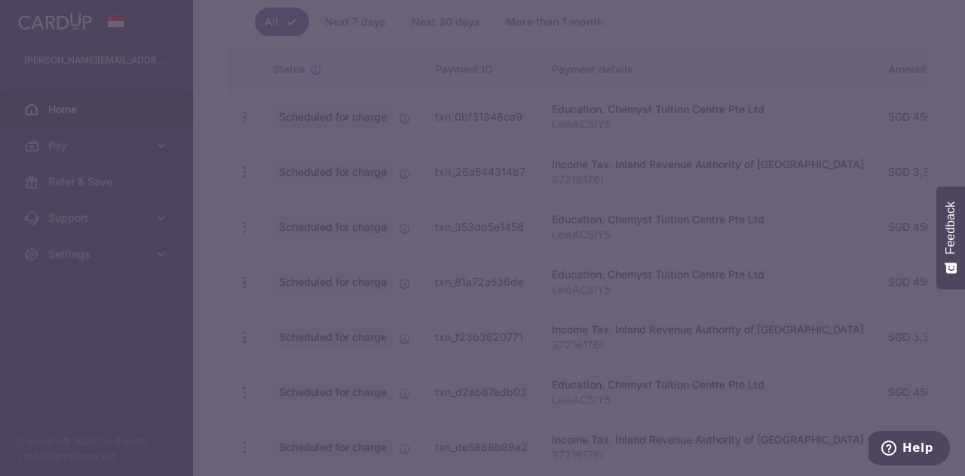
type input "REC185"
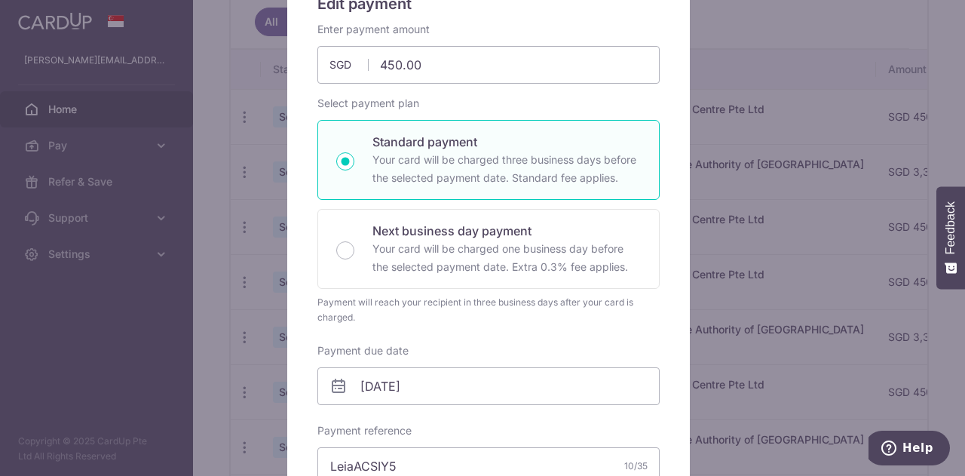
scroll to position [0, 0]
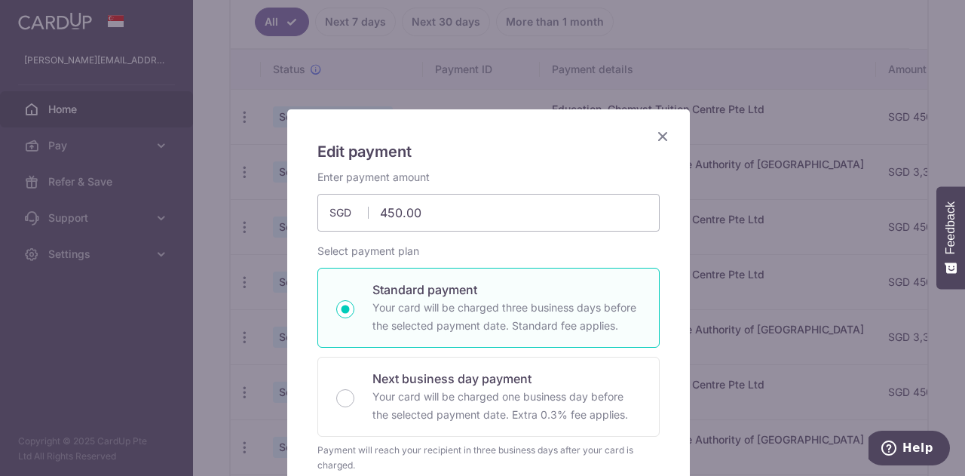
click at [657, 133] on icon "Close" at bounding box center [662, 136] width 18 height 19
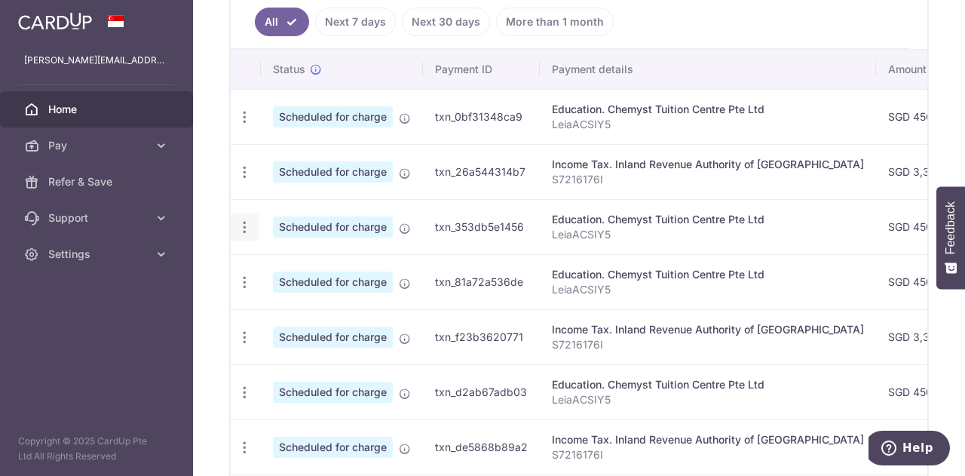
click at [242, 219] on icon "button" at bounding box center [245, 227] width 16 height 16
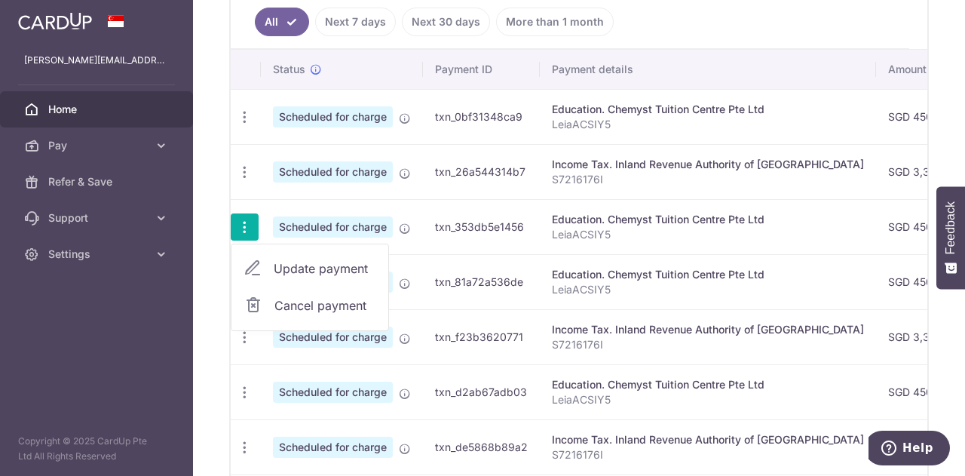
click at [289, 259] on span "Update payment" at bounding box center [325, 268] width 103 height 18
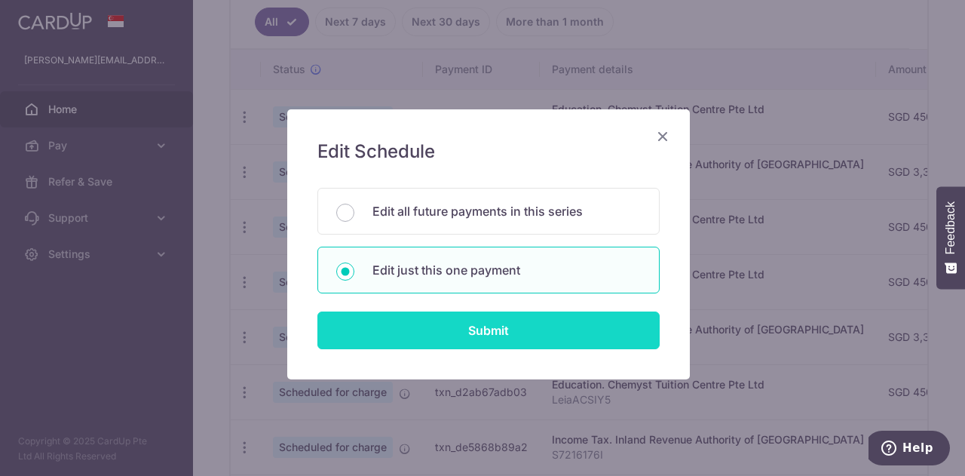
click at [423, 338] on input "Submit" at bounding box center [488, 330] width 342 height 38
radio input "true"
type input "[DATE]"
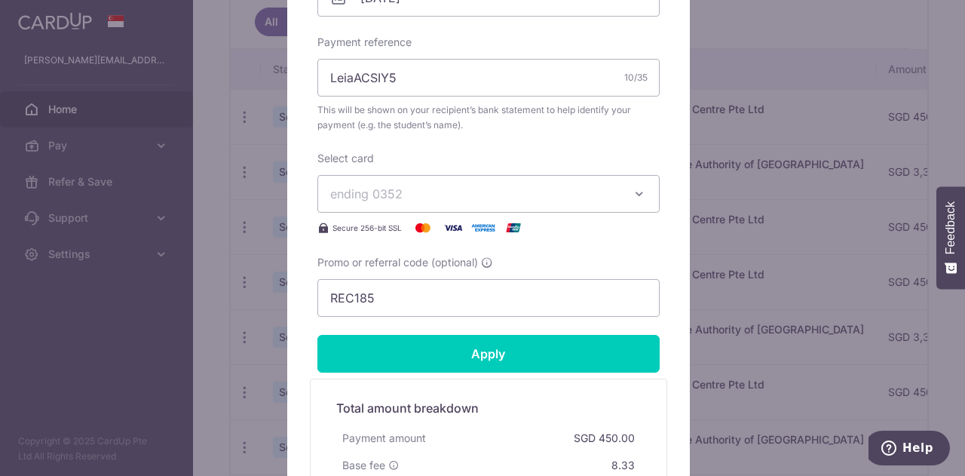
scroll to position [678, 0]
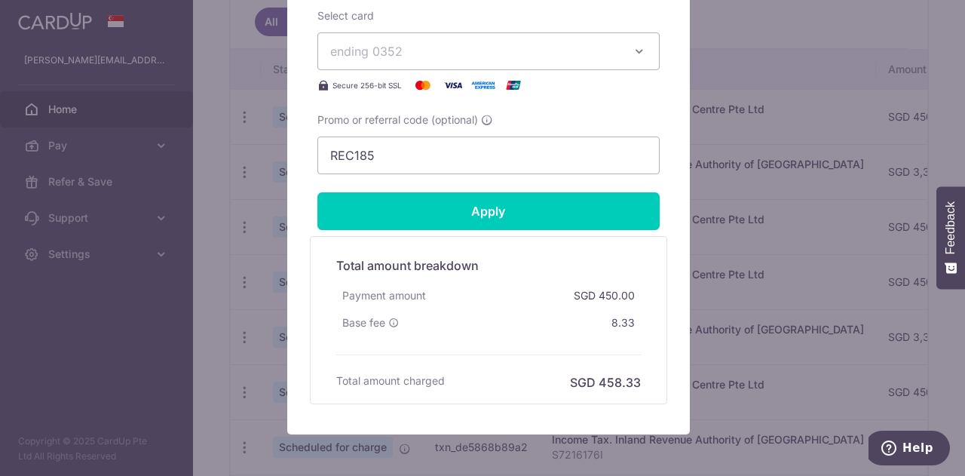
click at [760, 243] on div "Edit payment By clicking apply, you will make changes to all payments to Chemys…" at bounding box center [482, 238] width 965 height 476
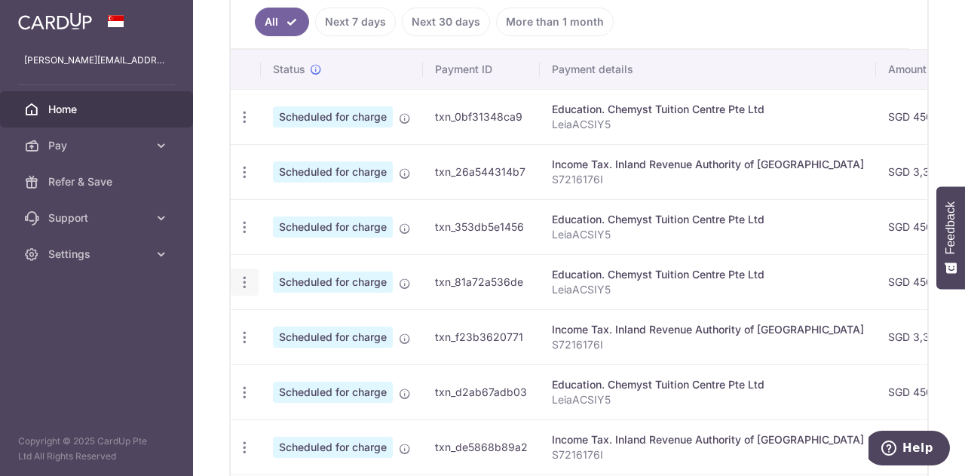
click at [251, 272] on div "Update payment Cancel payment" at bounding box center [245, 282] width 28 height 28
click at [246, 274] on icon "button" at bounding box center [245, 282] width 16 height 16
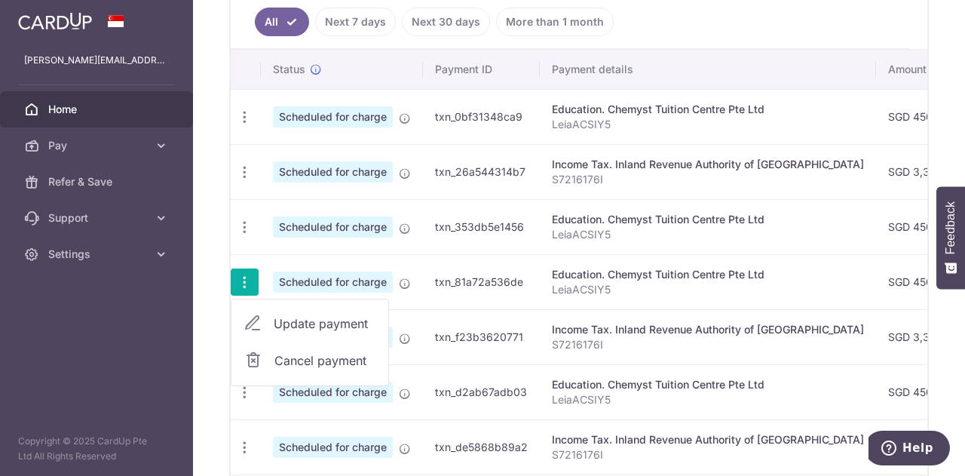
click at [321, 320] on span "Update payment" at bounding box center [325, 323] width 103 height 18
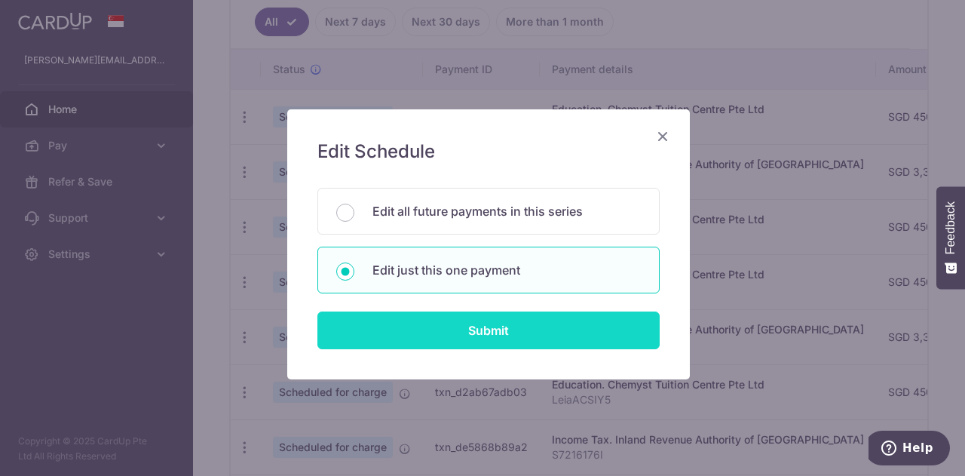
click at [470, 325] on input "Submit" at bounding box center [488, 330] width 342 height 38
radio input "true"
type input "[DATE]"
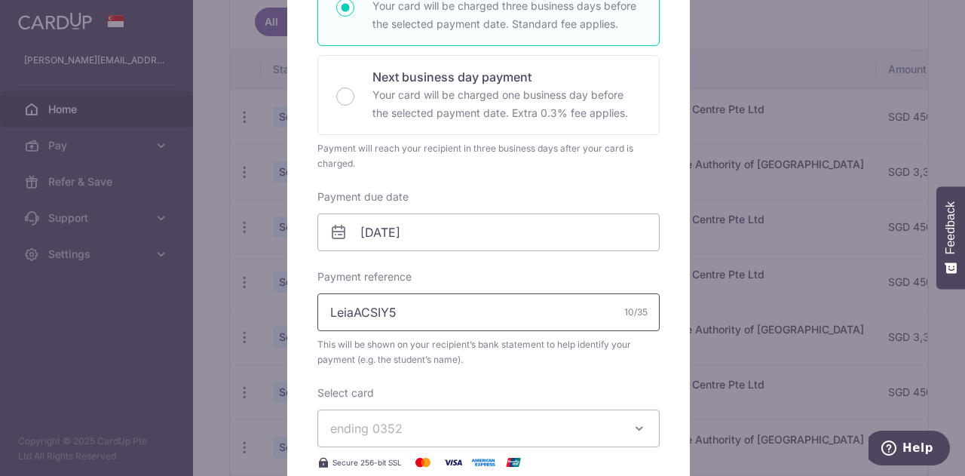
scroll to position [0, 0]
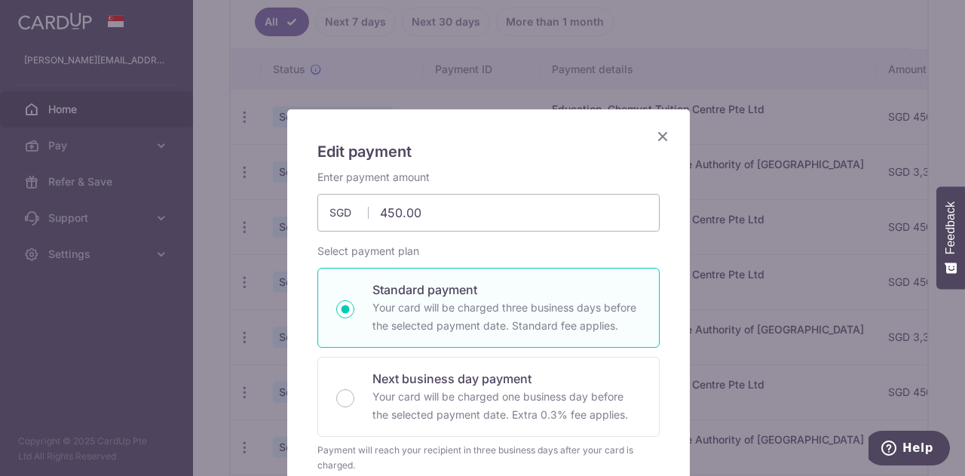
click at [655, 130] on icon "Close" at bounding box center [662, 136] width 18 height 19
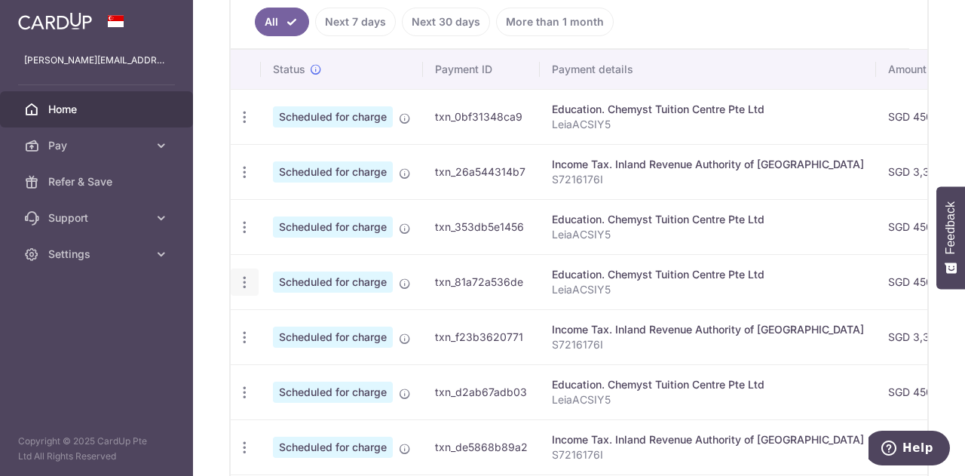
click at [245, 274] on icon "button" at bounding box center [245, 282] width 16 height 16
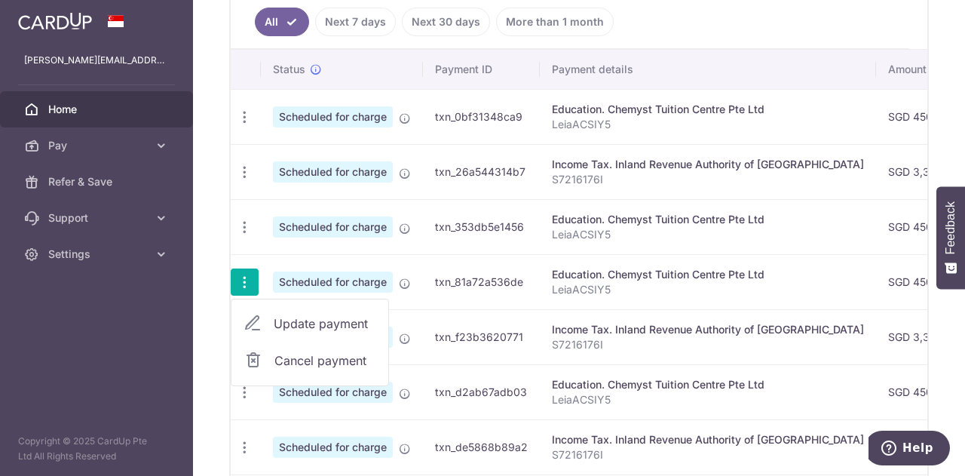
click at [296, 318] on span "Update payment" at bounding box center [325, 323] width 103 height 18
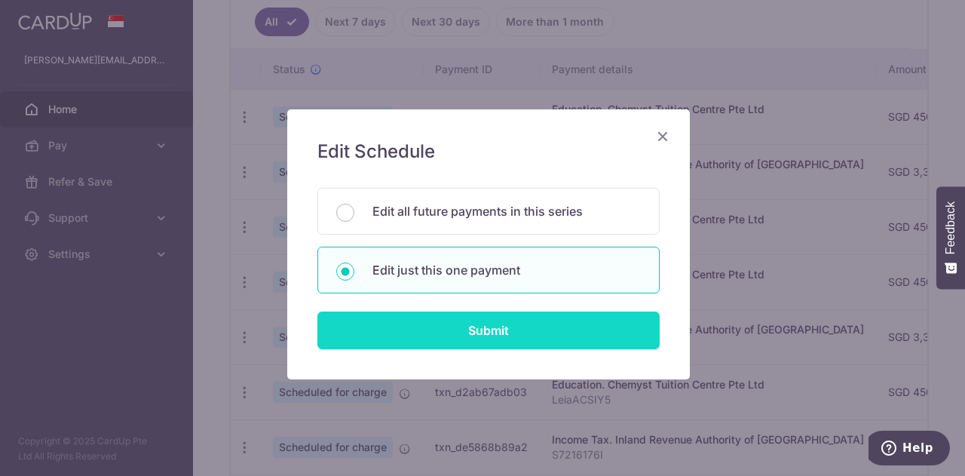
click at [467, 322] on input "Submit" at bounding box center [488, 330] width 342 height 38
radio input "true"
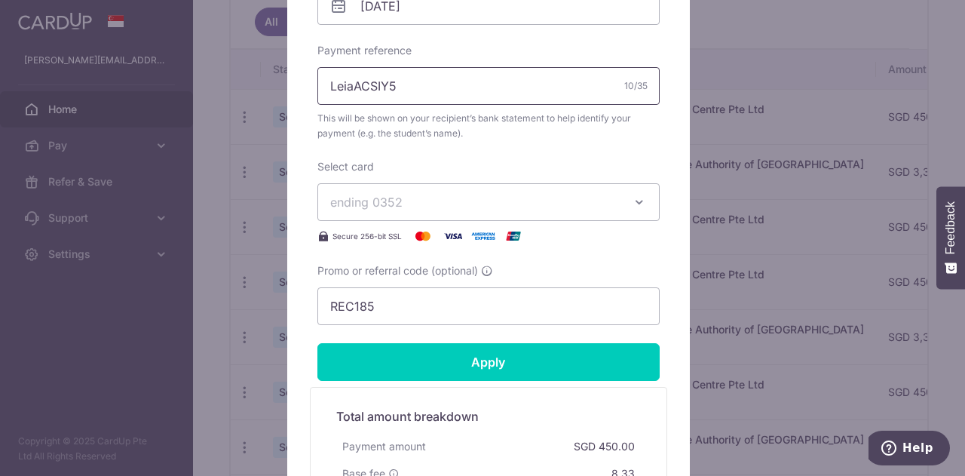
scroll to position [452, 0]
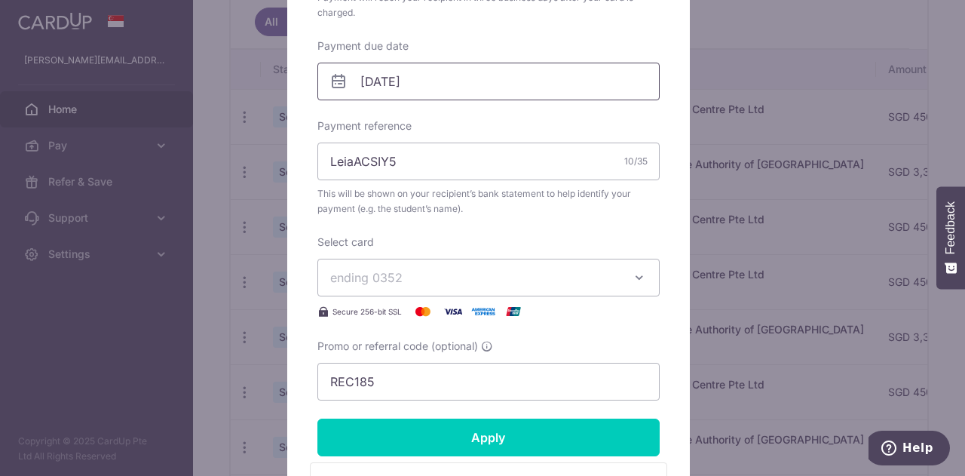
click at [579, 94] on input "[DATE]" at bounding box center [488, 82] width 342 height 38
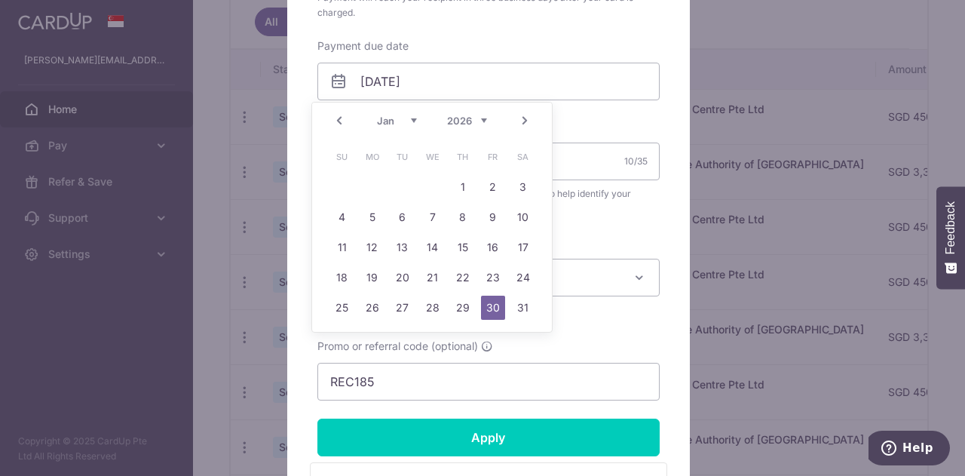
click at [523, 117] on link "Next" at bounding box center [525, 121] width 18 height 18
click at [524, 118] on link "Next" at bounding box center [525, 121] width 18 height 18
click at [401, 298] on link "31" at bounding box center [402, 307] width 24 height 24
type input "[DATE]"
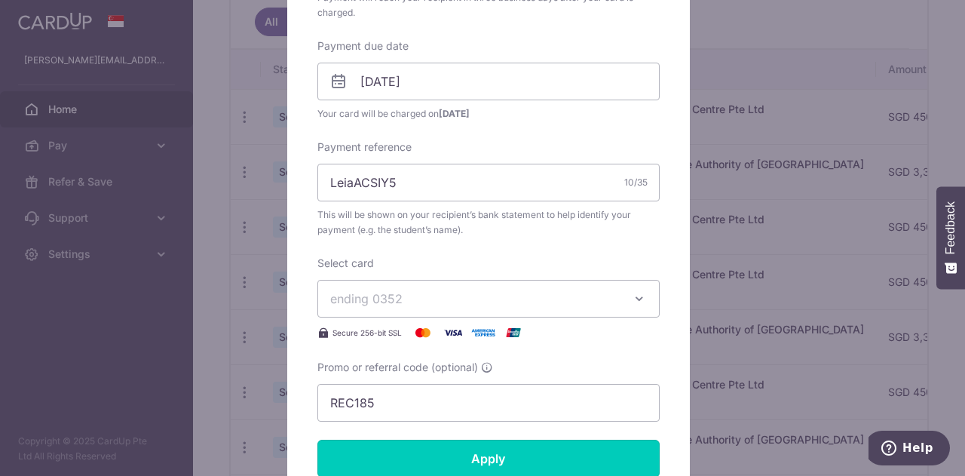
click at [479, 448] on input "Apply" at bounding box center [488, 458] width 342 height 38
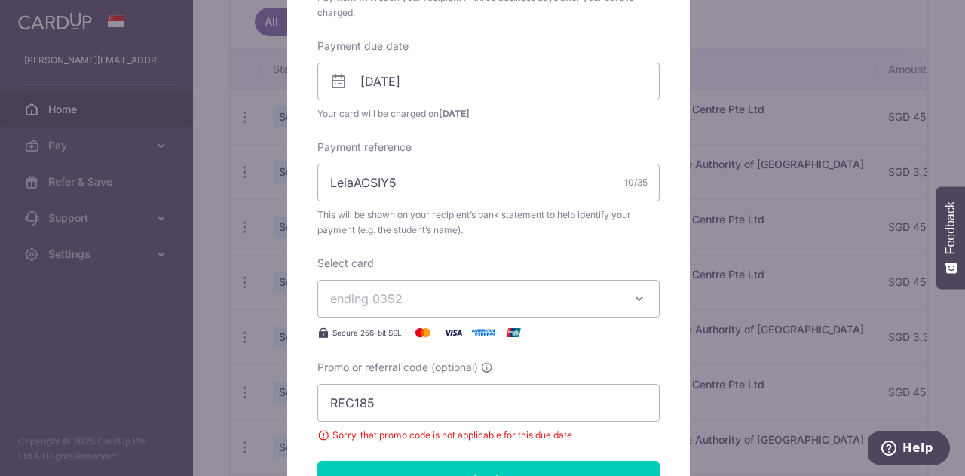
click at [763, 77] on div "Edit payment By clicking apply, you will make changes to all payments to Chemys…" at bounding box center [482, 238] width 965 height 476
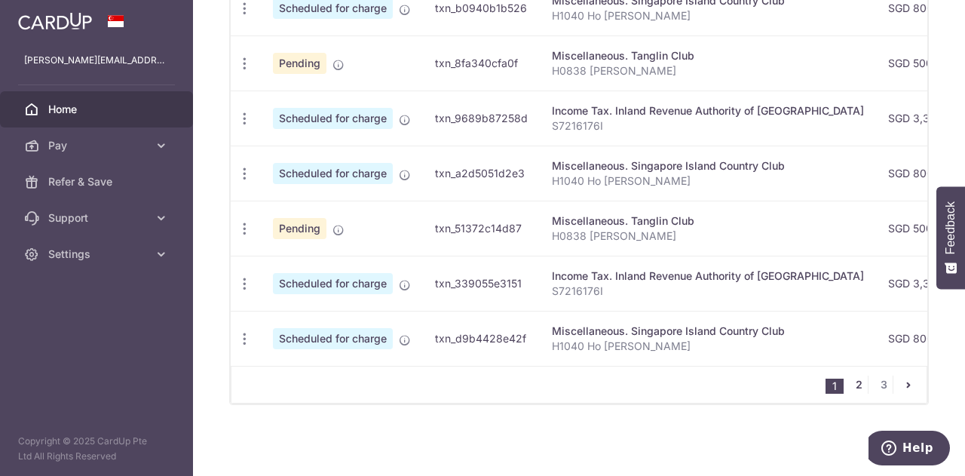
click at [856, 391] on link "2" at bounding box center [858, 384] width 18 height 18
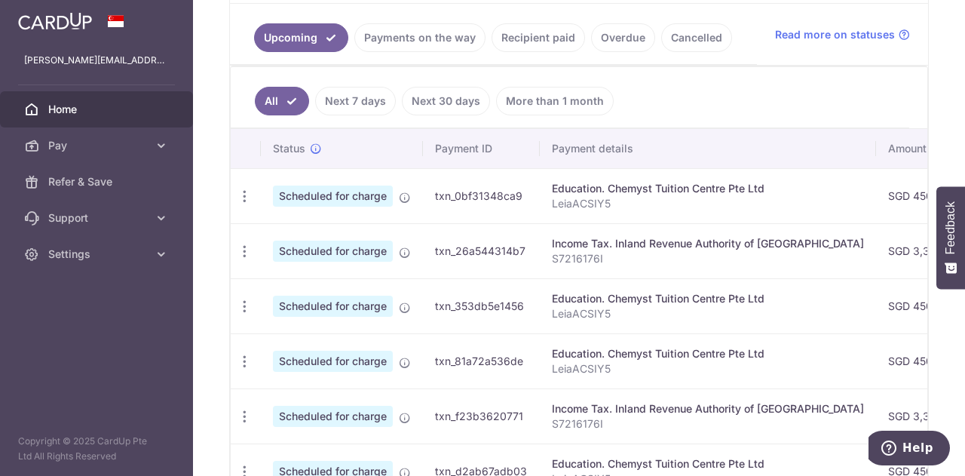
scroll to position [341, 0]
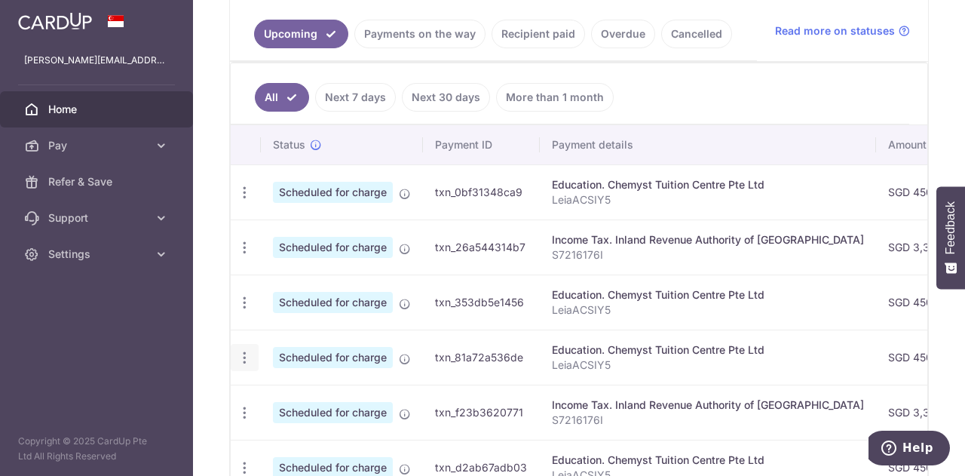
click at [238, 350] on icon "button" at bounding box center [245, 358] width 16 height 16
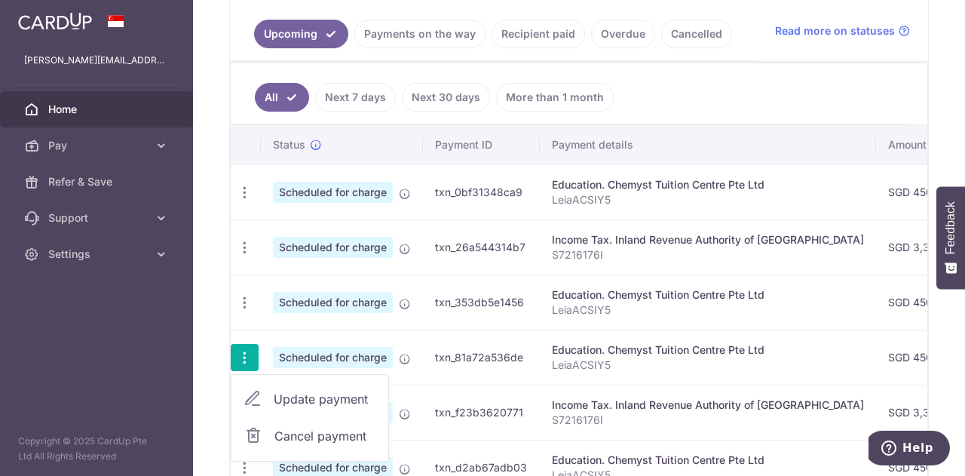
click at [308, 428] on span "Cancel payment" at bounding box center [324, 436] width 101 height 18
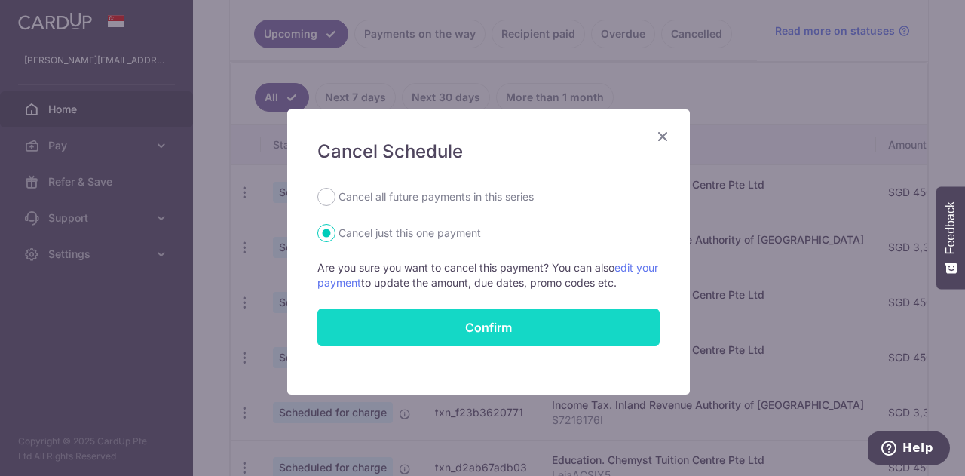
click at [487, 327] on button "Confirm" at bounding box center [488, 327] width 342 height 38
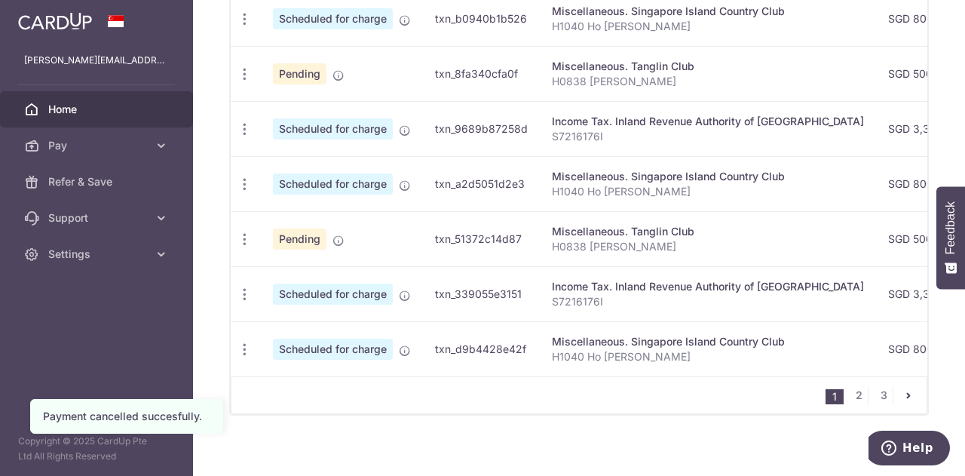
scroll to position [690, 0]
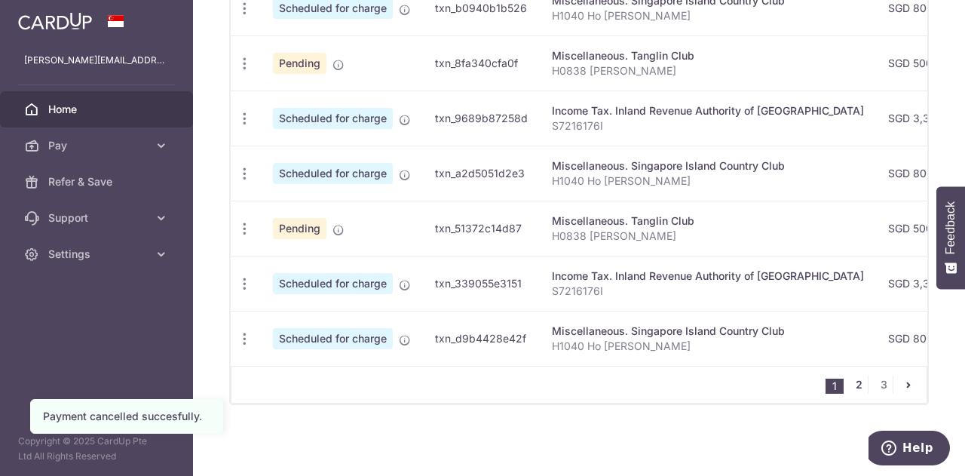
click at [851, 382] on link "2" at bounding box center [858, 384] width 18 height 18
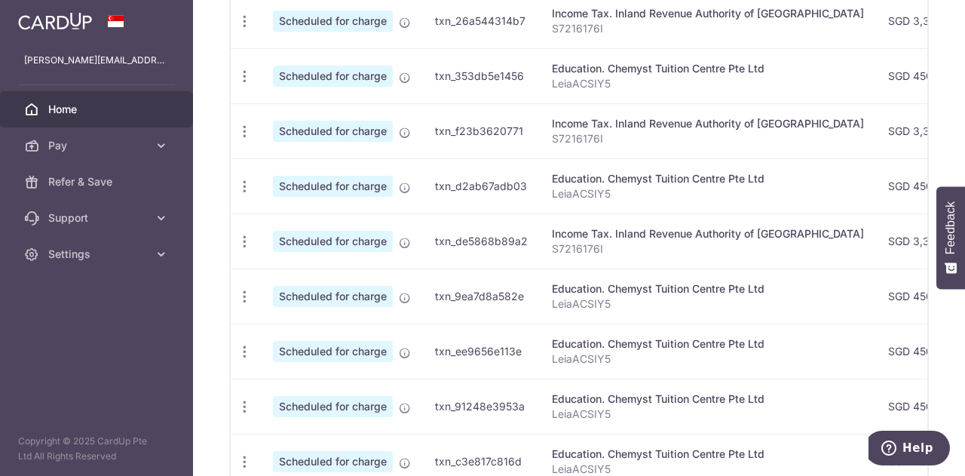
scroll to position [642, 0]
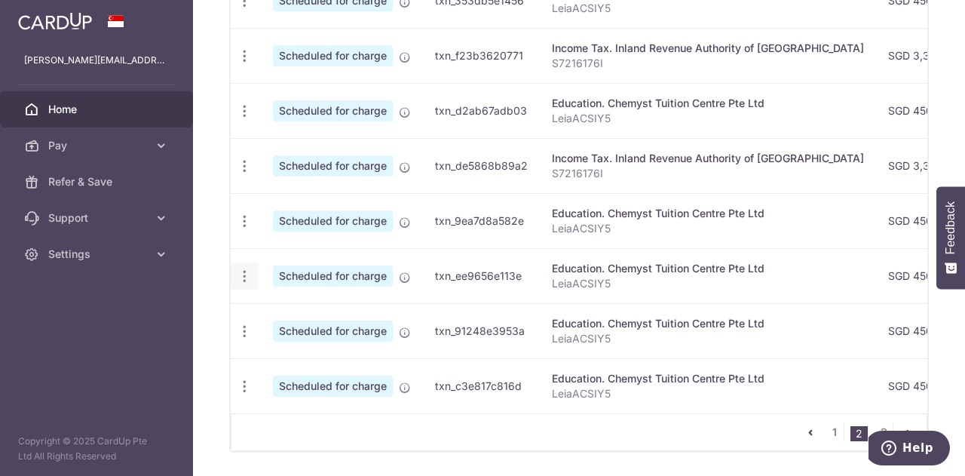
click at [241, 268] on icon "button" at bounding box center [245, 276] width 16 height 16
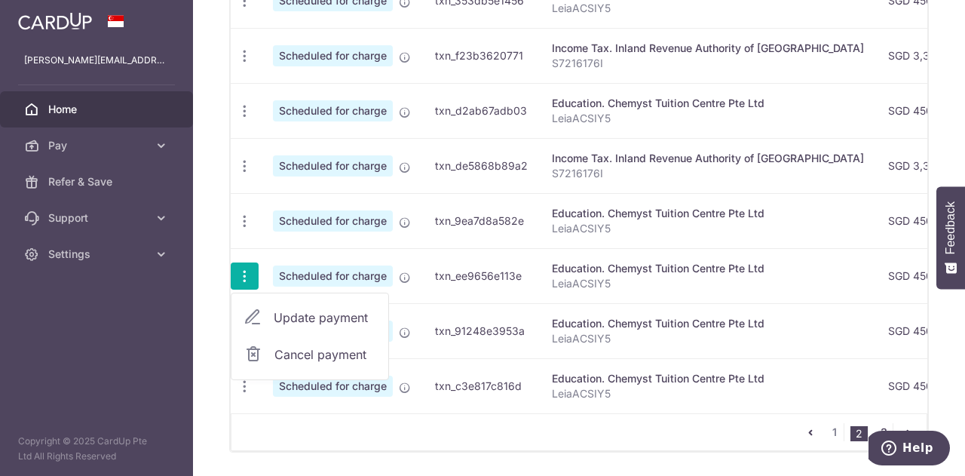
click at [874, 429] on link "3" at bounding box center [883, 432] width 18 height 18
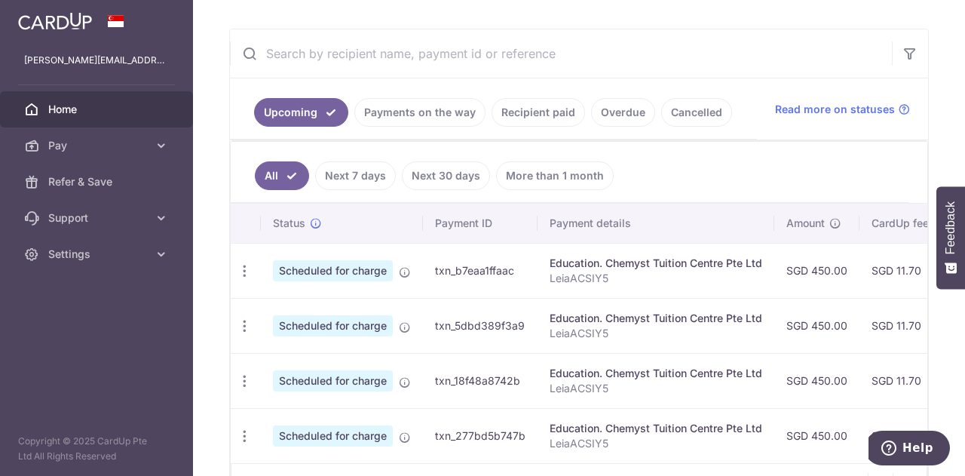
scroll to position [361, 0]
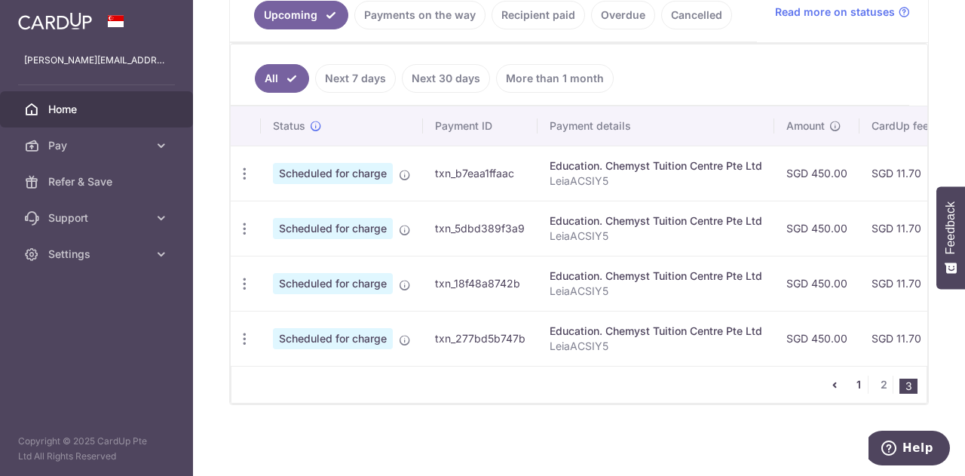
click at [852, 386] on link "1" at bounding box center [858, 384] width 18 height 18
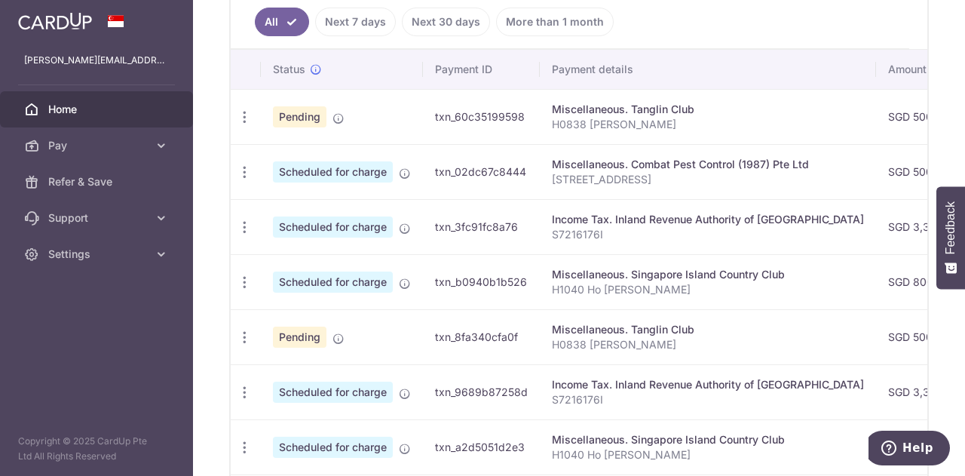
scroll to position [491, 0]
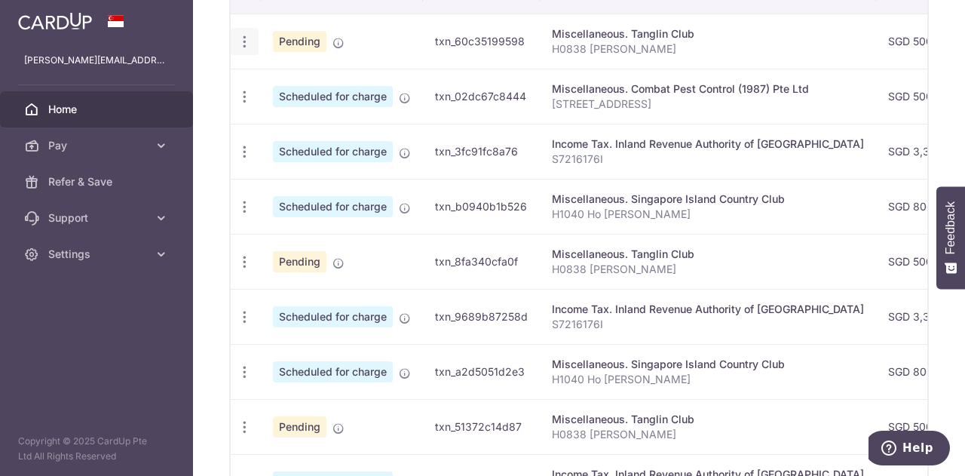
click at [247, 39] on icon "button" at bounding box center [245, 42] width 16 height 16
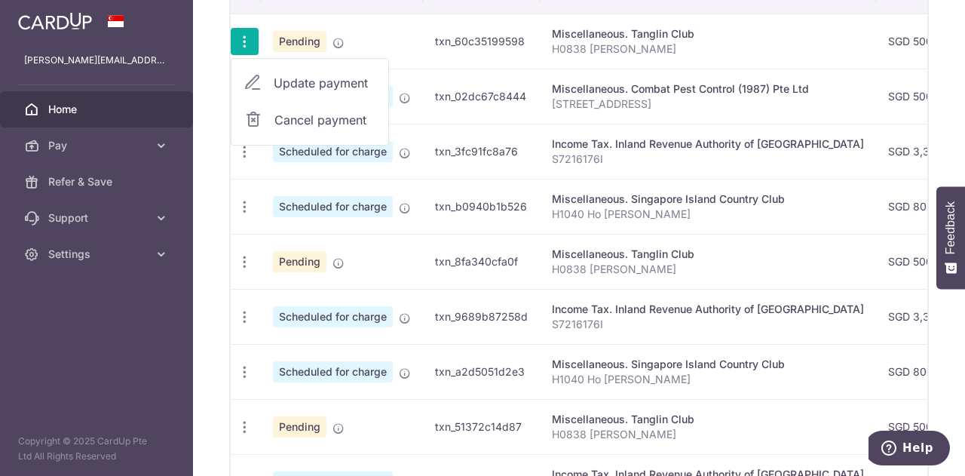
click at [269, 76] on link "Update payment" at bounding box center [309, 83] width 157 height 36
radio input "true"
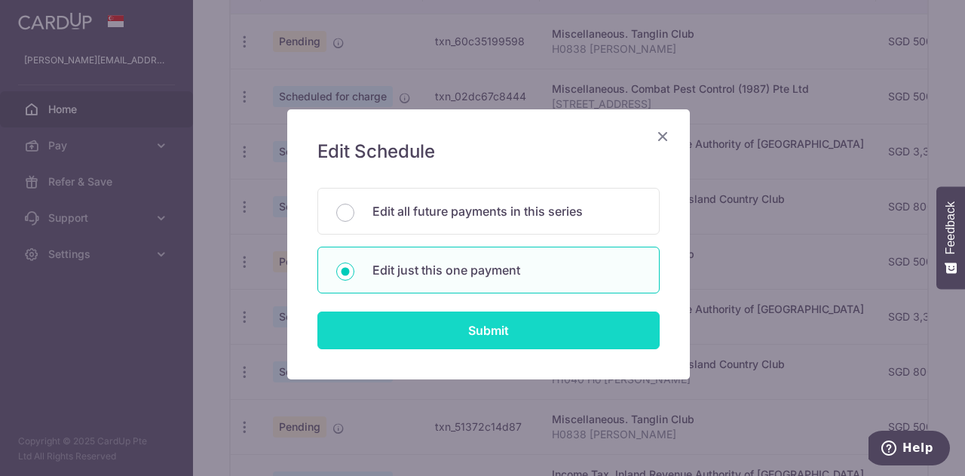
click at [477, 317] on input "Submit" at bounding box center [488, 330] width 342 height 38
radio input "true"
type input "500.00"
type input "[DATE]"
type input "H0838 [PERSON_NAME]"
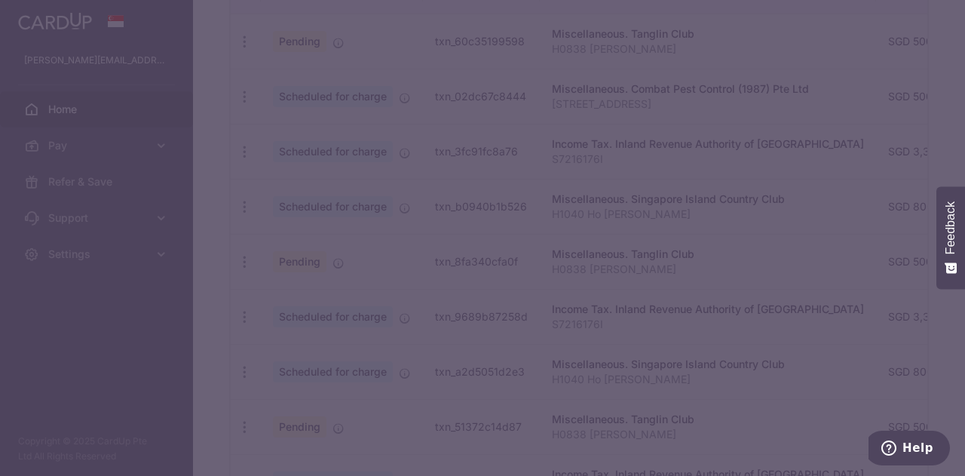
type input "REC185"
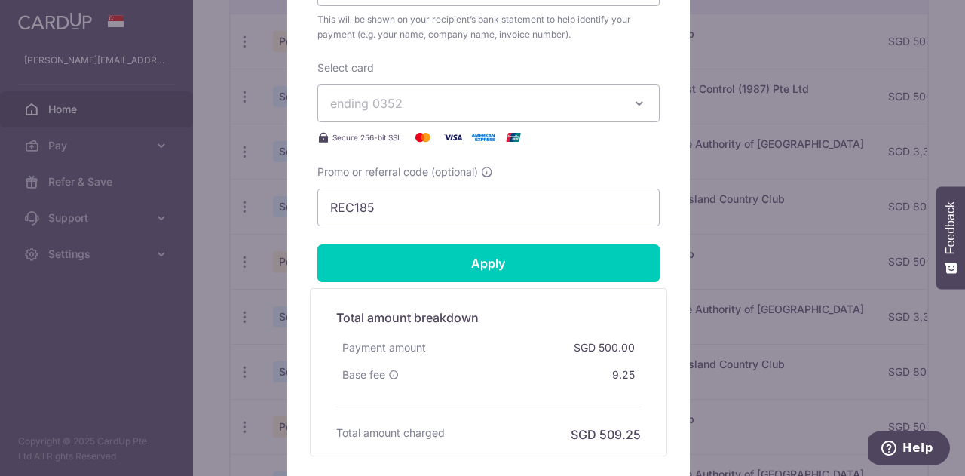
scroll to position [742, 0]
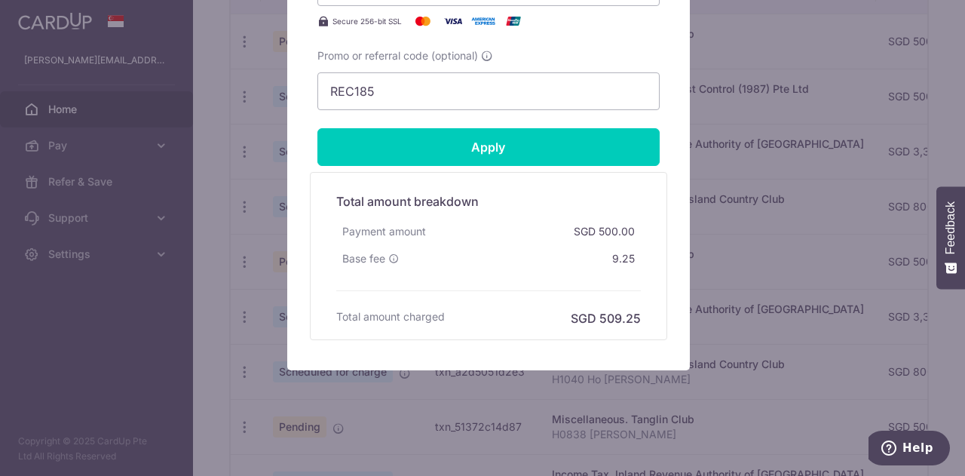
click at [741, 38] on div "Edit payment By clicking apply, you will make changes to all payments to Tangli…" at bounding box center [482, 238] width 965 height 476
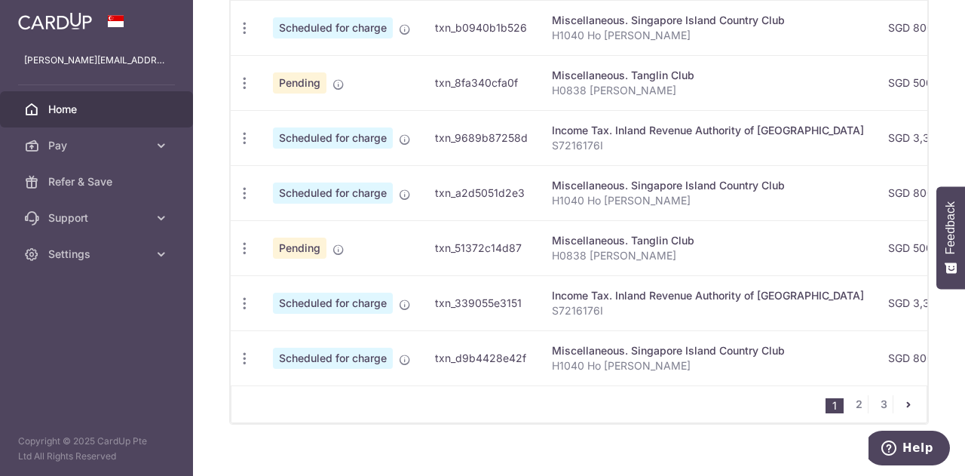
scroll to position [690, 0]
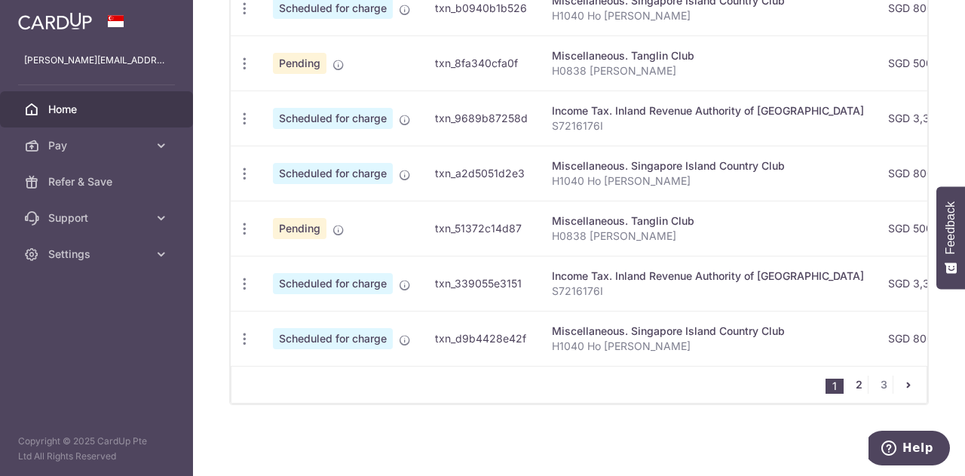
click at [856, 383] on link "2" at bounding box center [858, 384] width 18 height 18
